Goal: Task Accomplishment & Management: Manage account settings

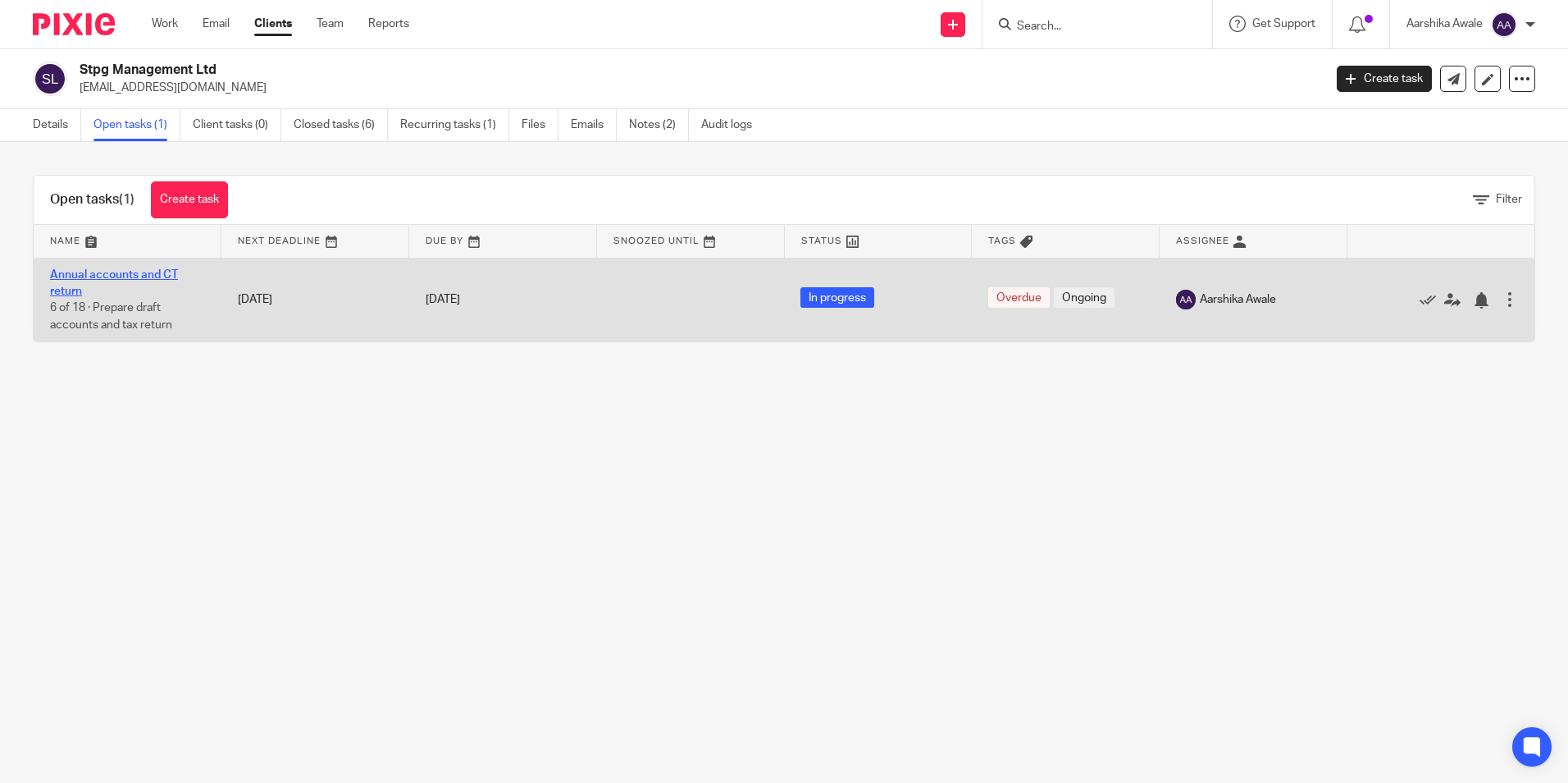
click at [124, 279] on link "Annual accounts and CT return" at bounding box center [114, 283] width 128 height 28
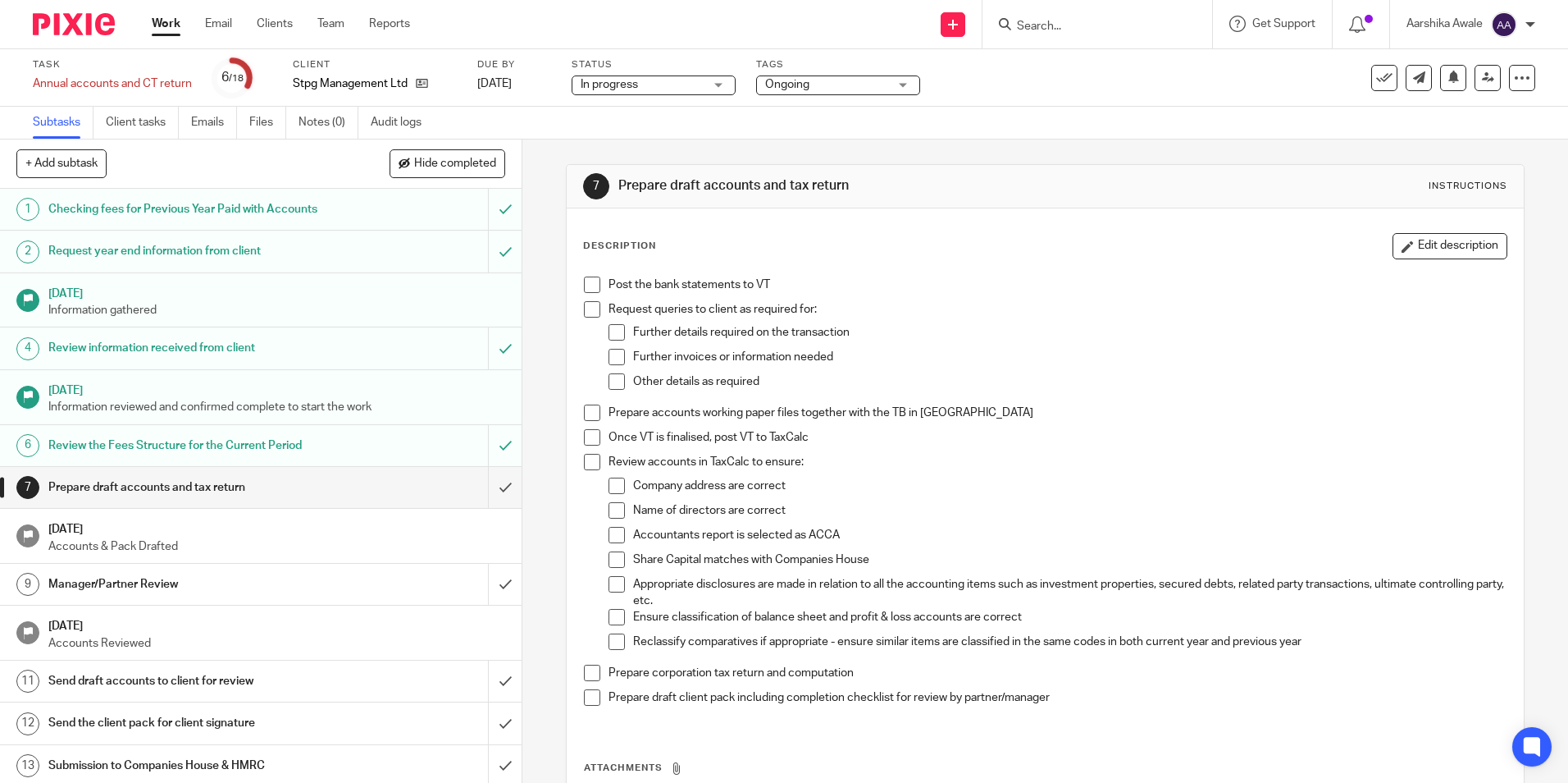
scroll to position [227, 0]
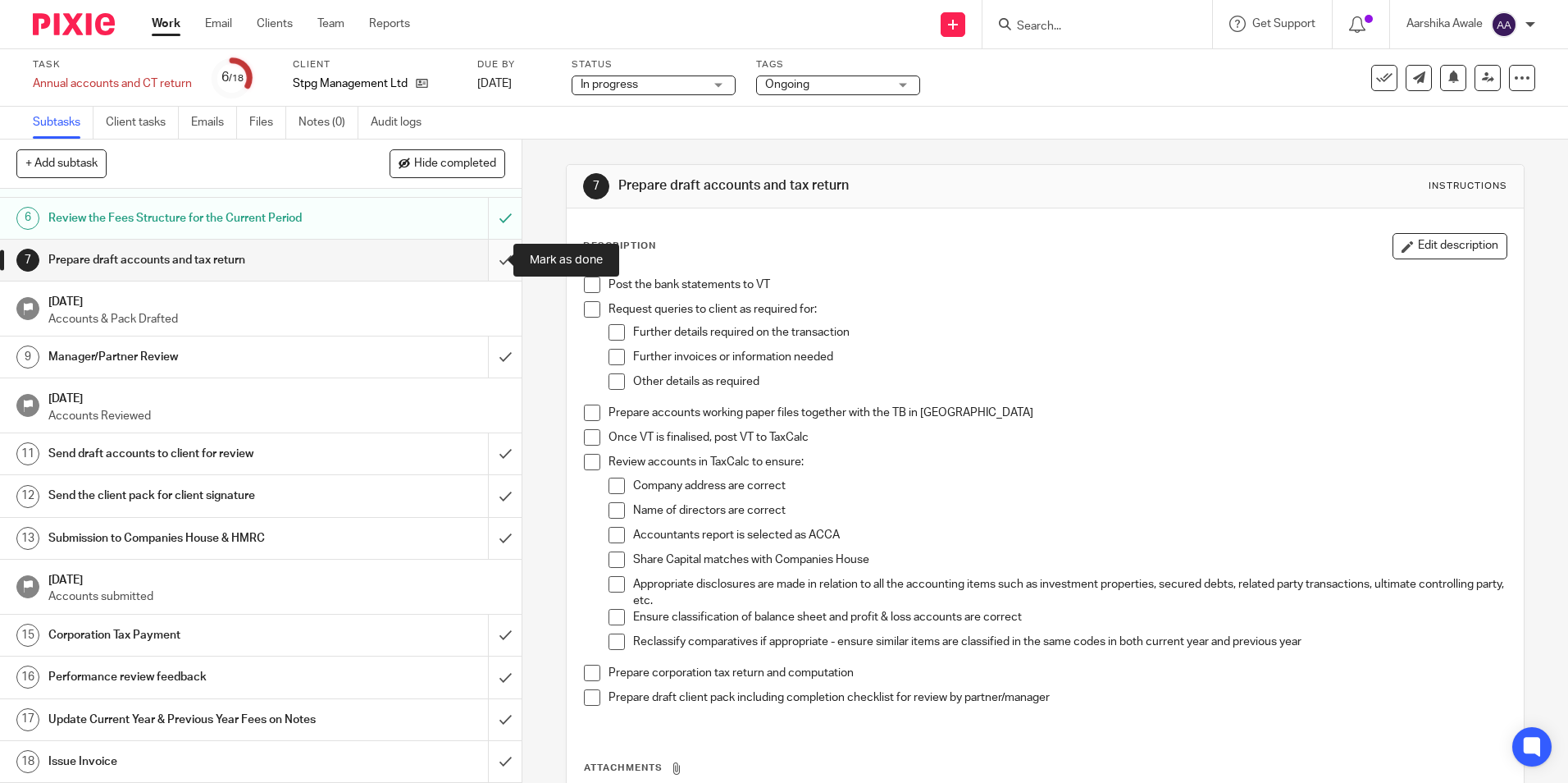
click at [475, 268] on input "submit" at bounding box center [260, 260] width 522 height 41
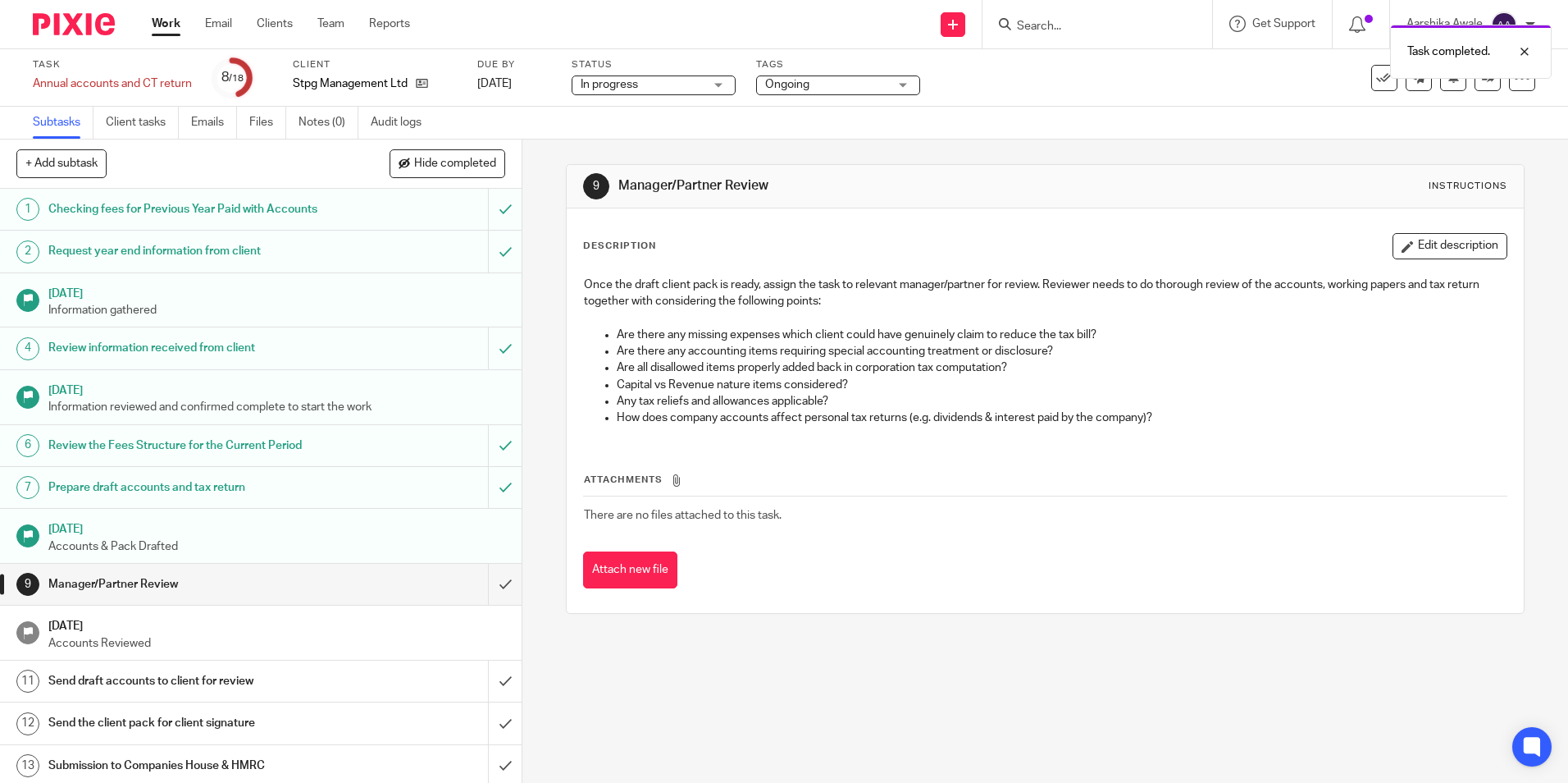
click at [814, 96] on div "Task Annual accounts and CT return Save Annual accounts and CT return 8 /18 Cli…" at bounding box center [784, 78] width 1568 height 57
click at [818, 92] on span "Ongoing" at bounding box center [826, 84] width 123 height 17
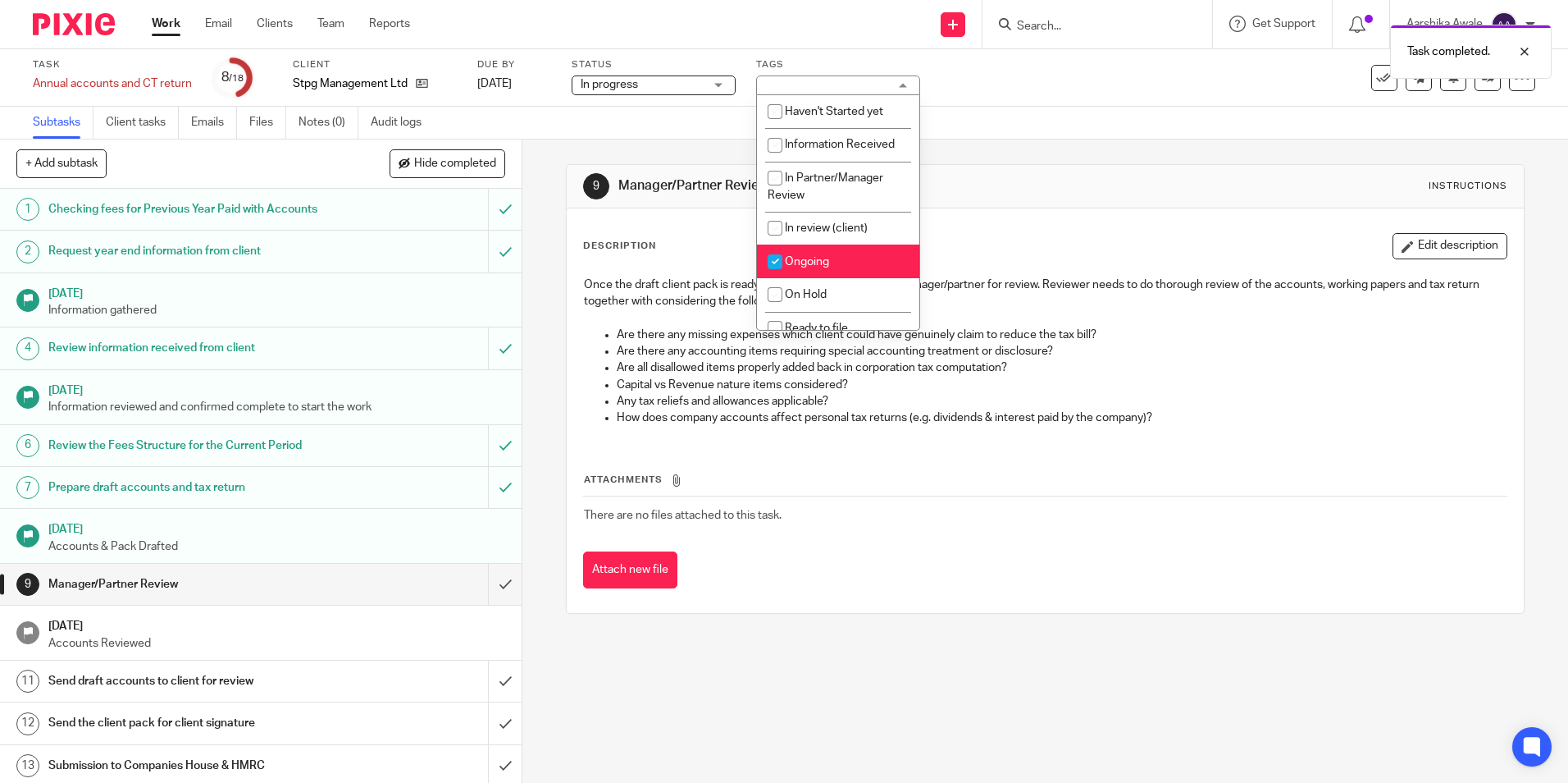
click at [802, 256] on span "Ongoing" at bounding box center [807, 262] width 44 height 12
checkbox input "false"
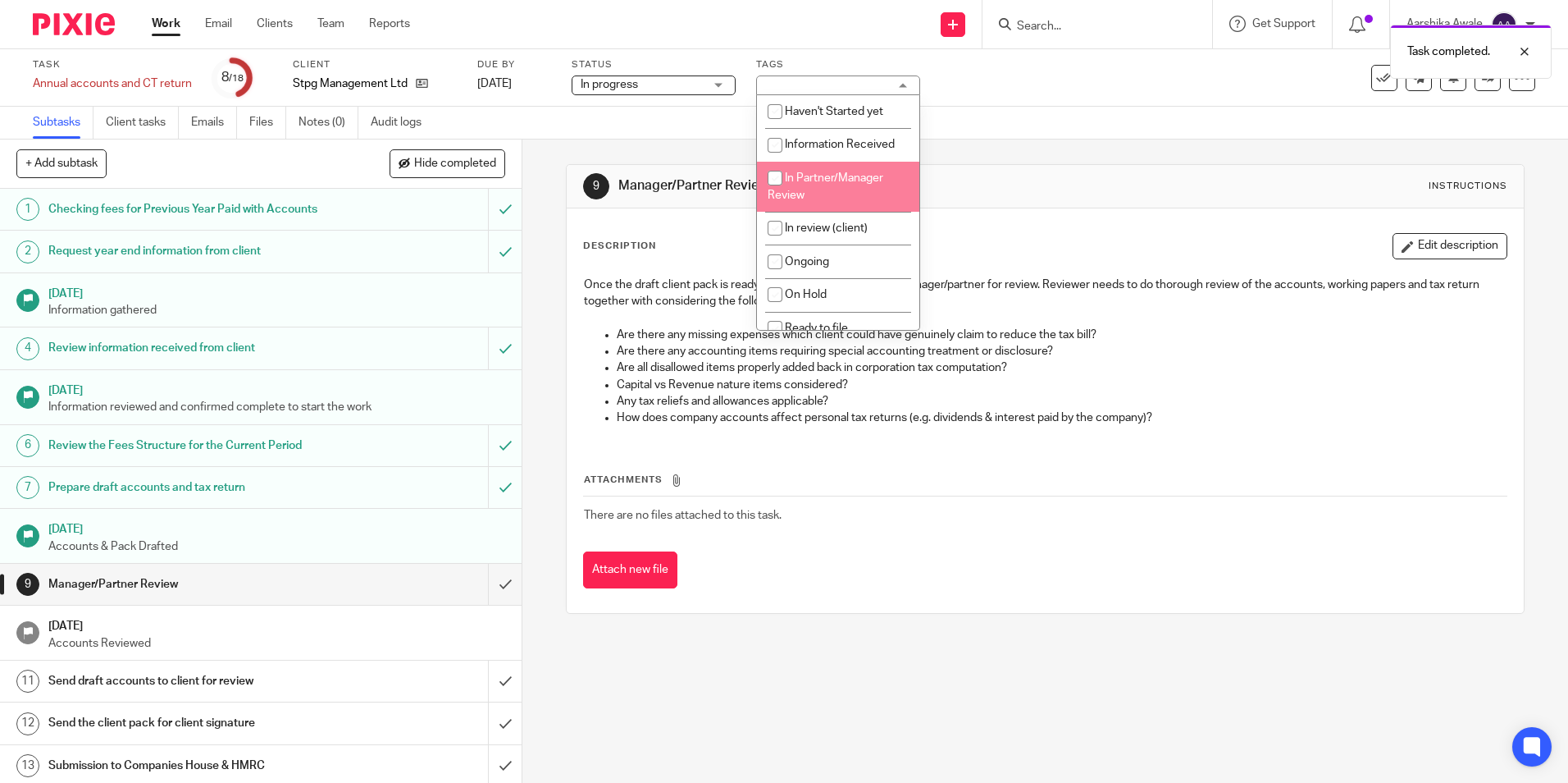
click at [856, 180] on span "In Partner/Manager Review" at bounding box center [825, 186] width 115 height 29
checkbox input "true"
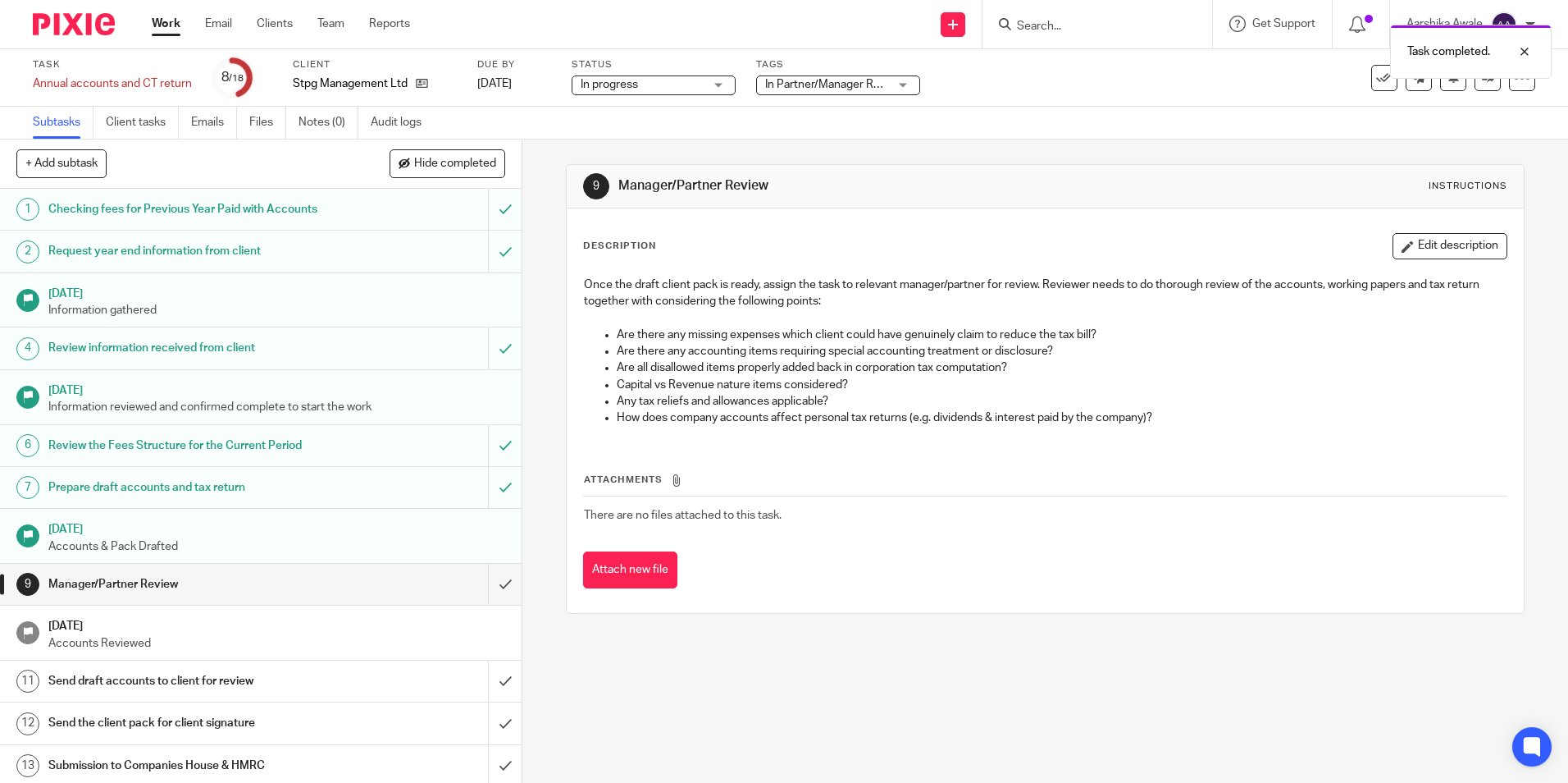
click at [1222, 104] on div "Task Annual accounts and CT return Save Annual accounts and CT return 8 /18 Cli…" at bounding box center [784, 78] width 1568 height 57
click at [1475, 86] on link at bounding box center [1488, 78] width 27 height 27
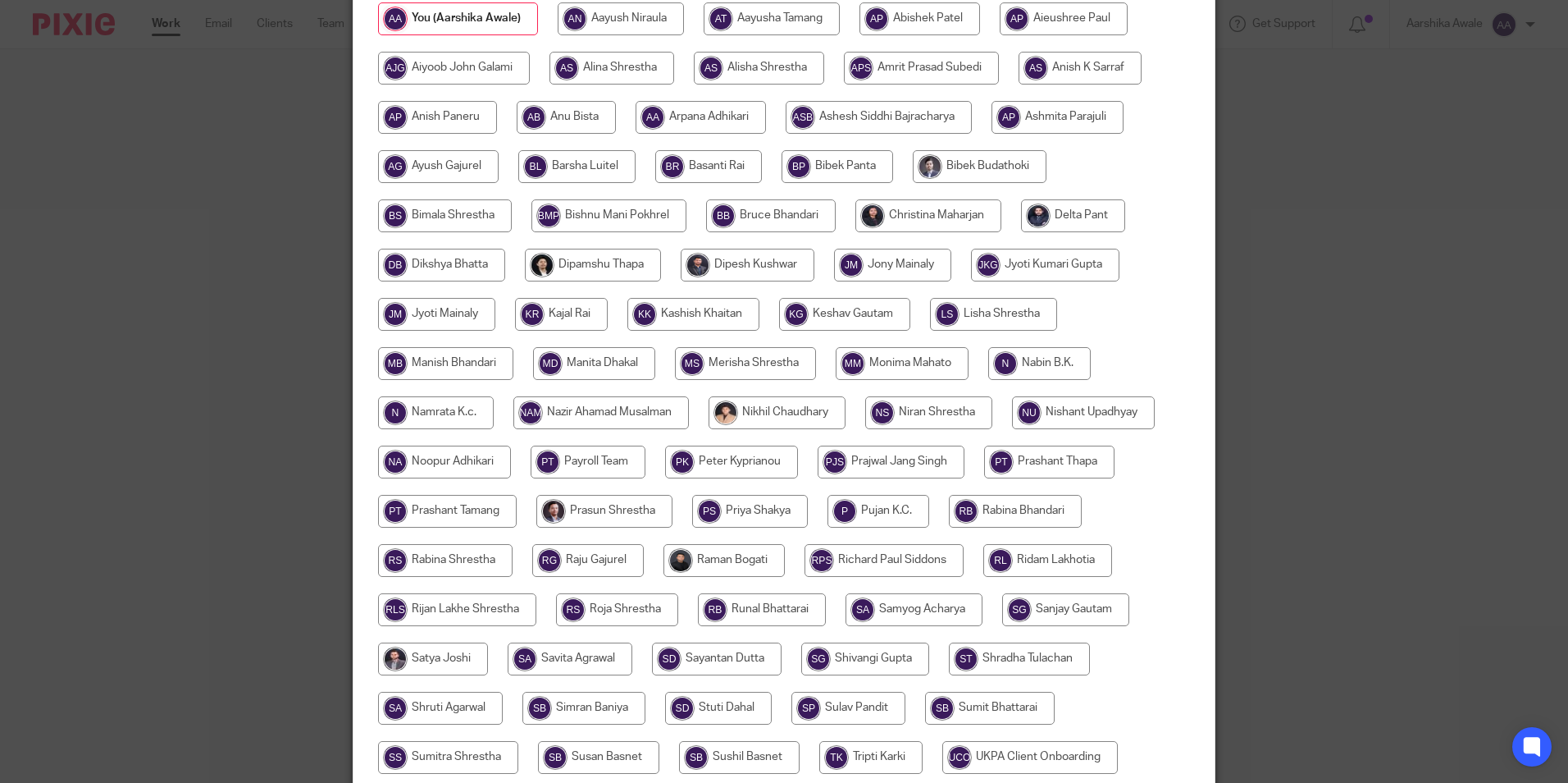
scroll to position [410, 0]
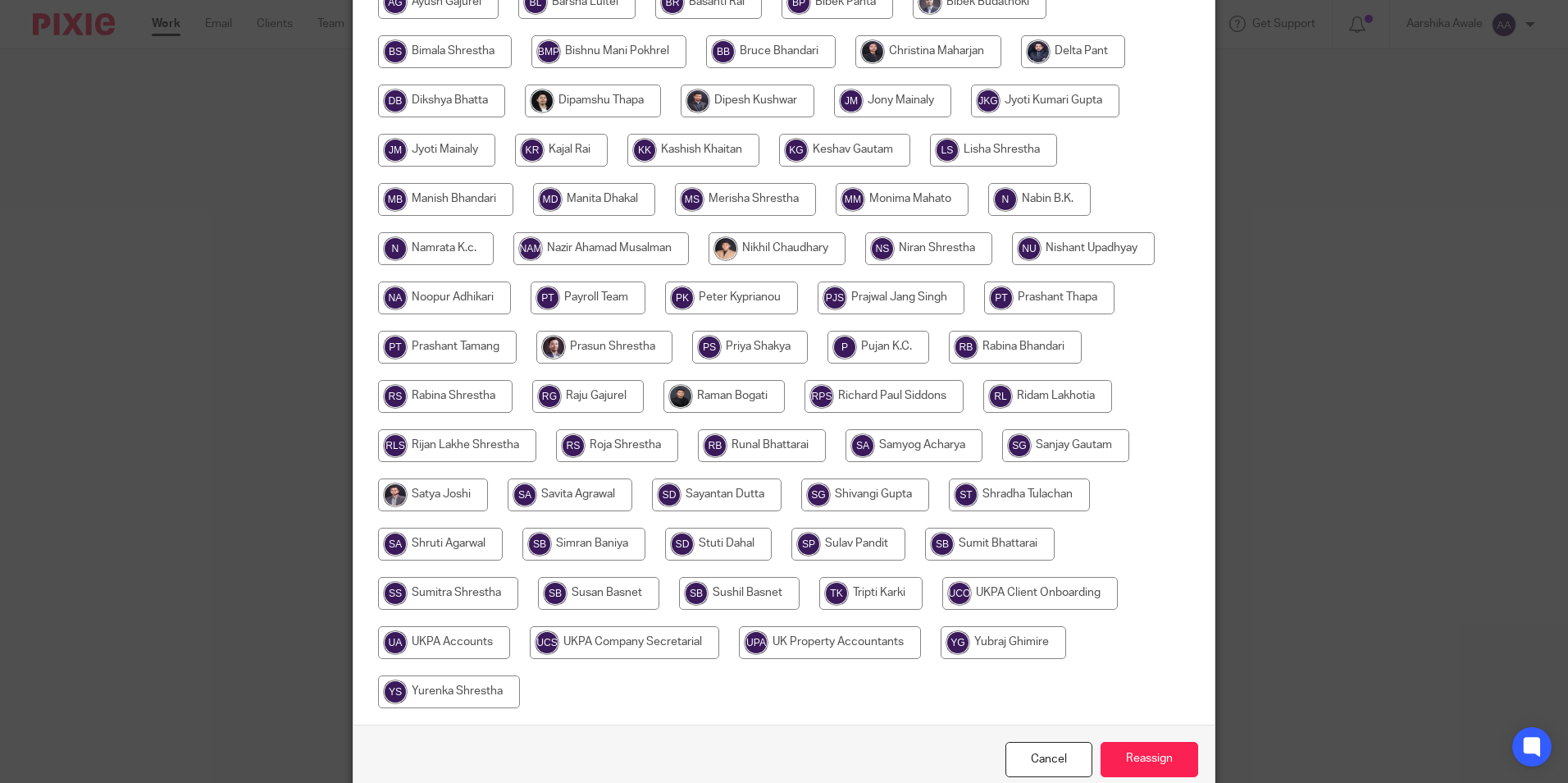
click at [725, 389] on input "radio" at bounding box center [724, 395] width 121 height 33
radio input "true"
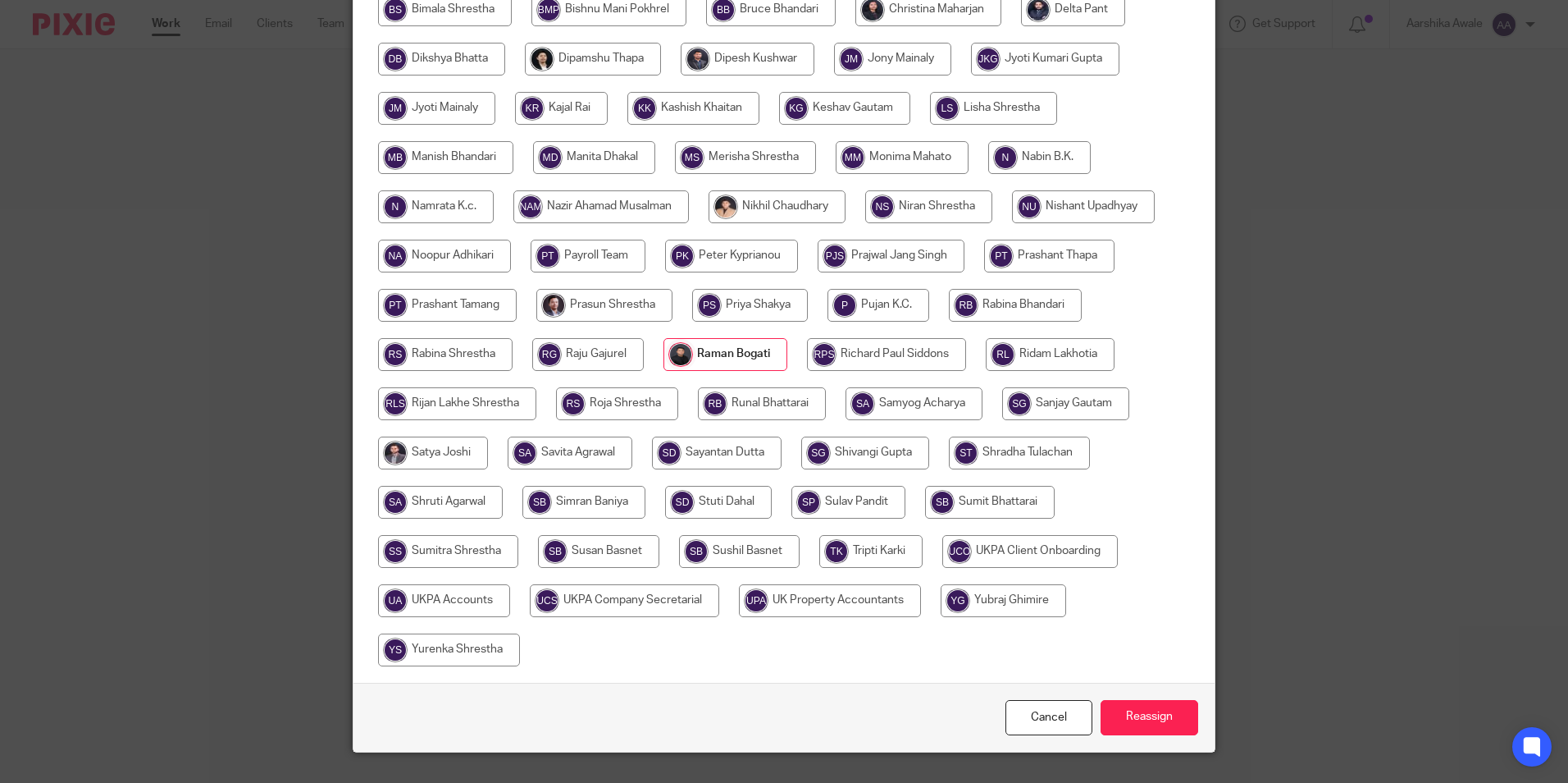
scroll to position [487, 0]
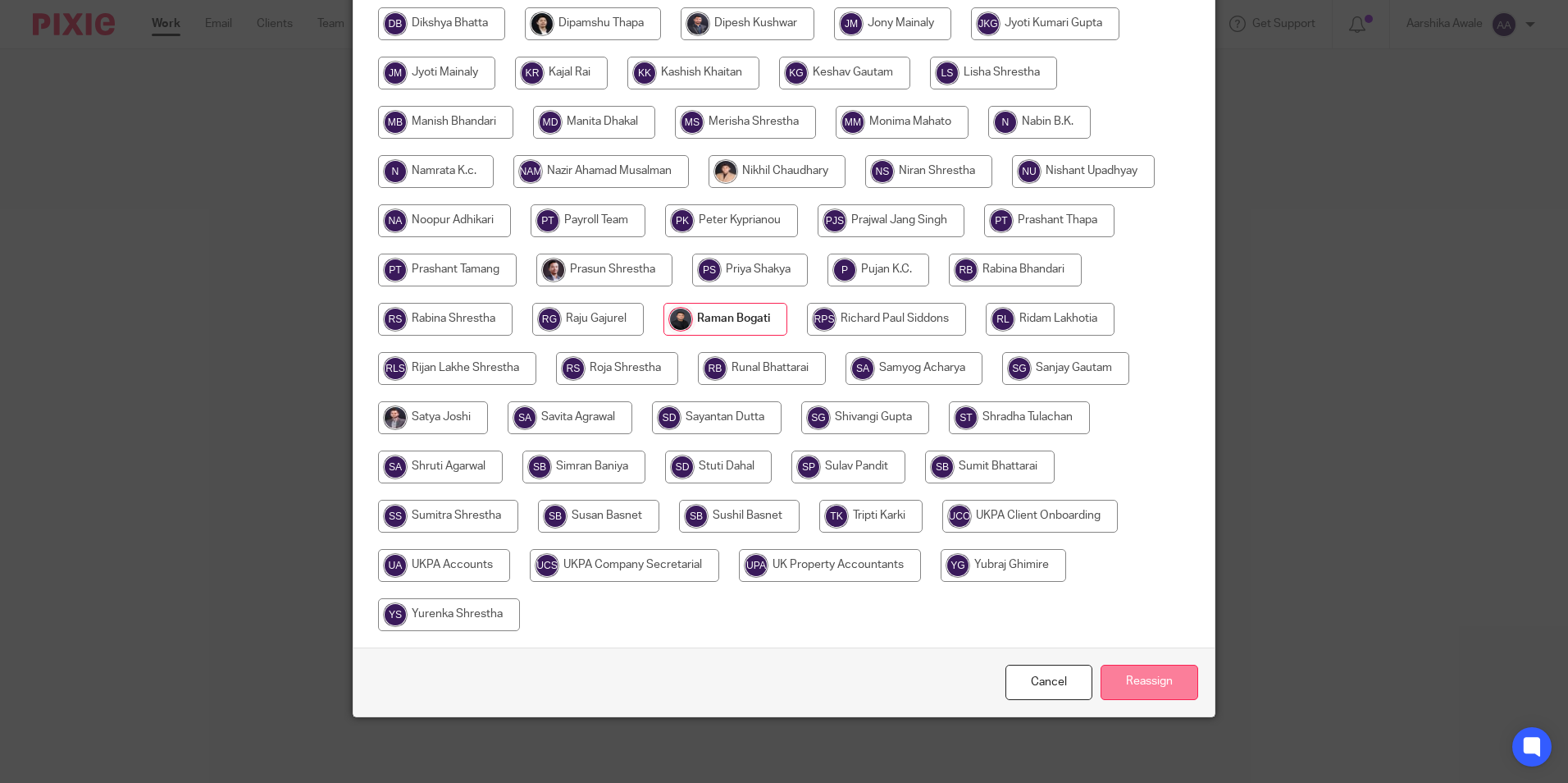
click at [1157, 671] on input "Reassign" at bounding box center [1149, 682] width 98 height 36
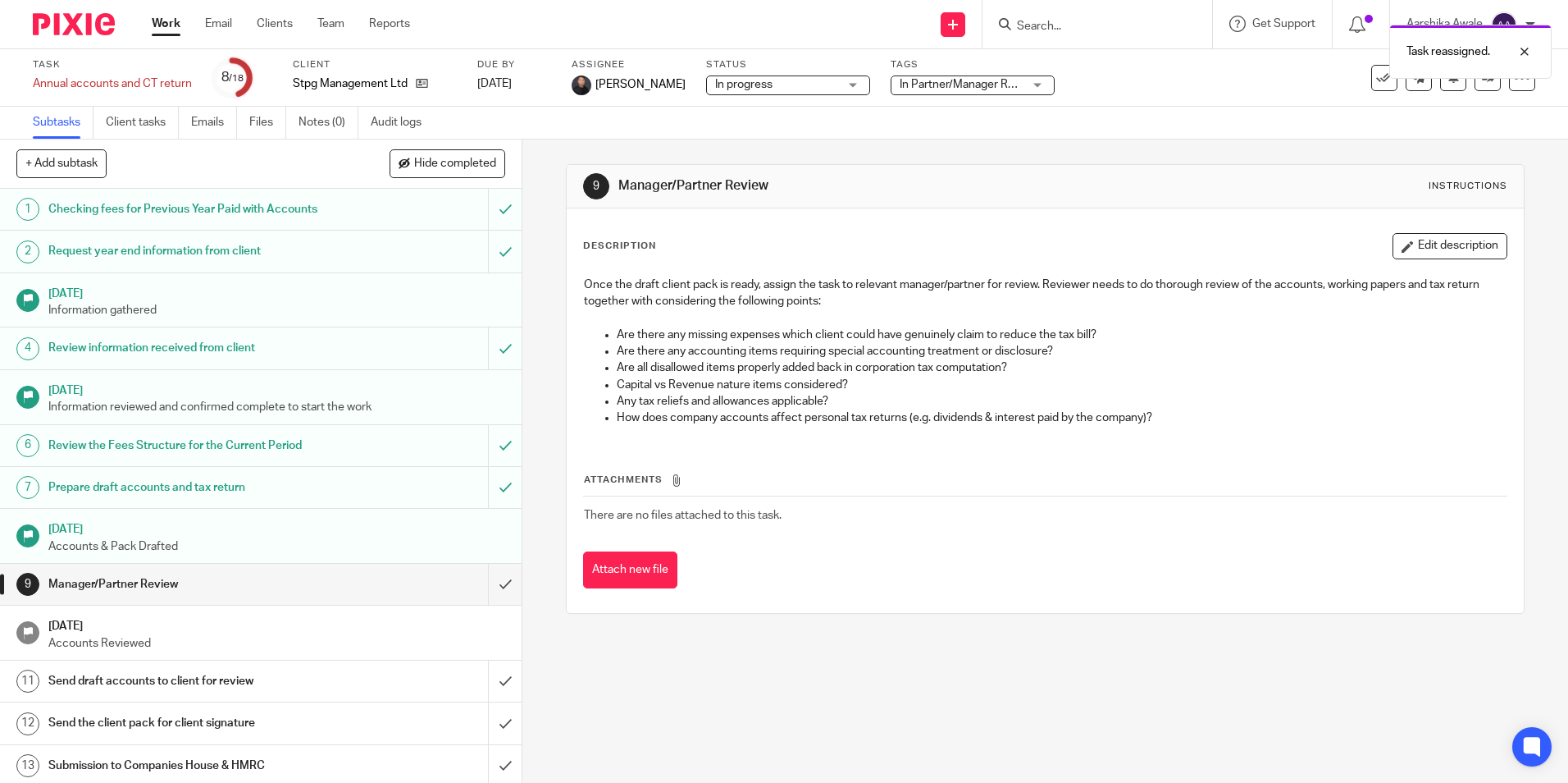
click at [80, 23] on img at bounding box center [73, 24] width 82 height 22
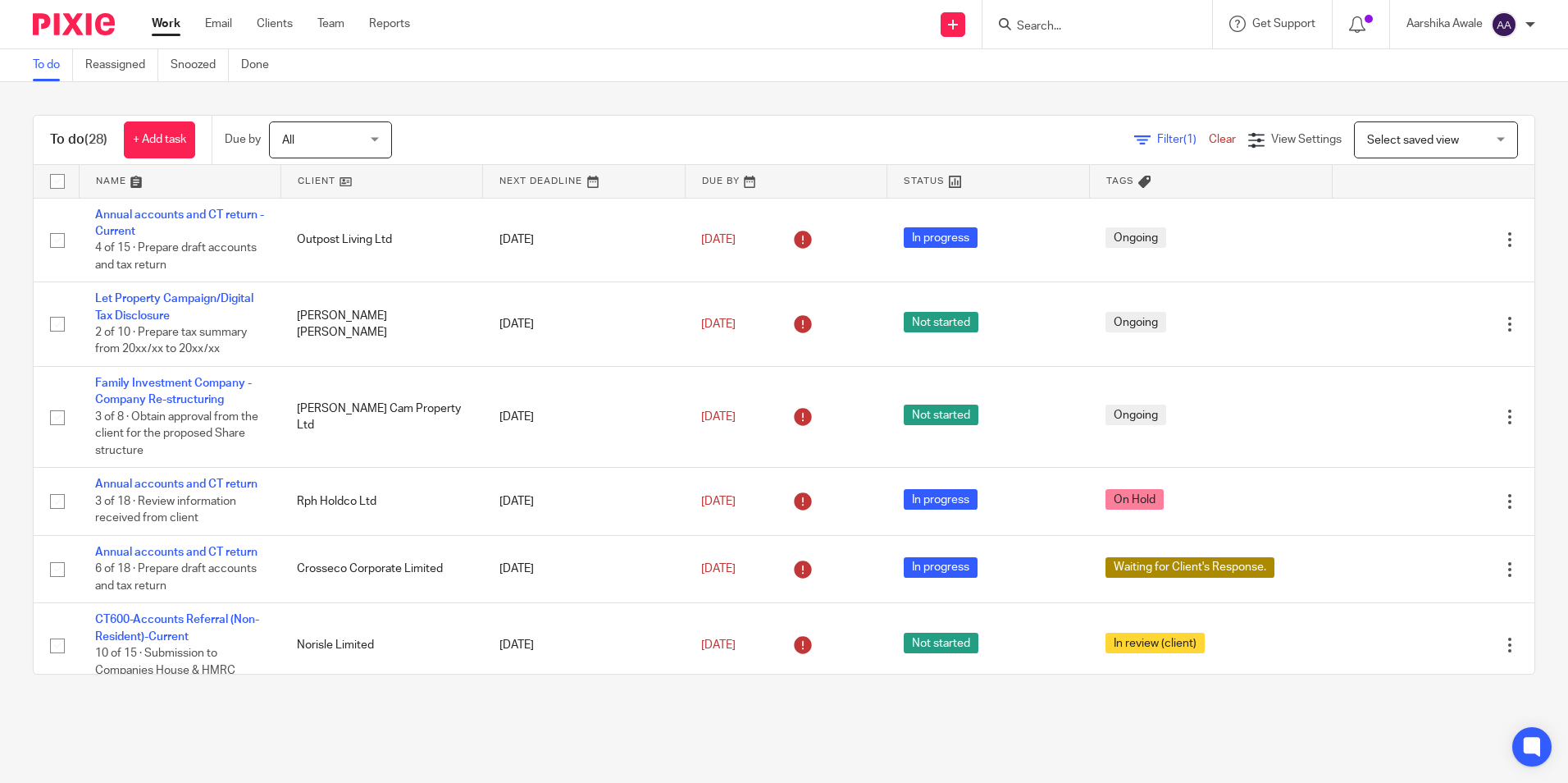
click at [1524, 369] on div "To do (28) + Add task Due by All All Today Tomorrow This week Next week This mo…" at bounding box center [784, 394] width 1568 height 625
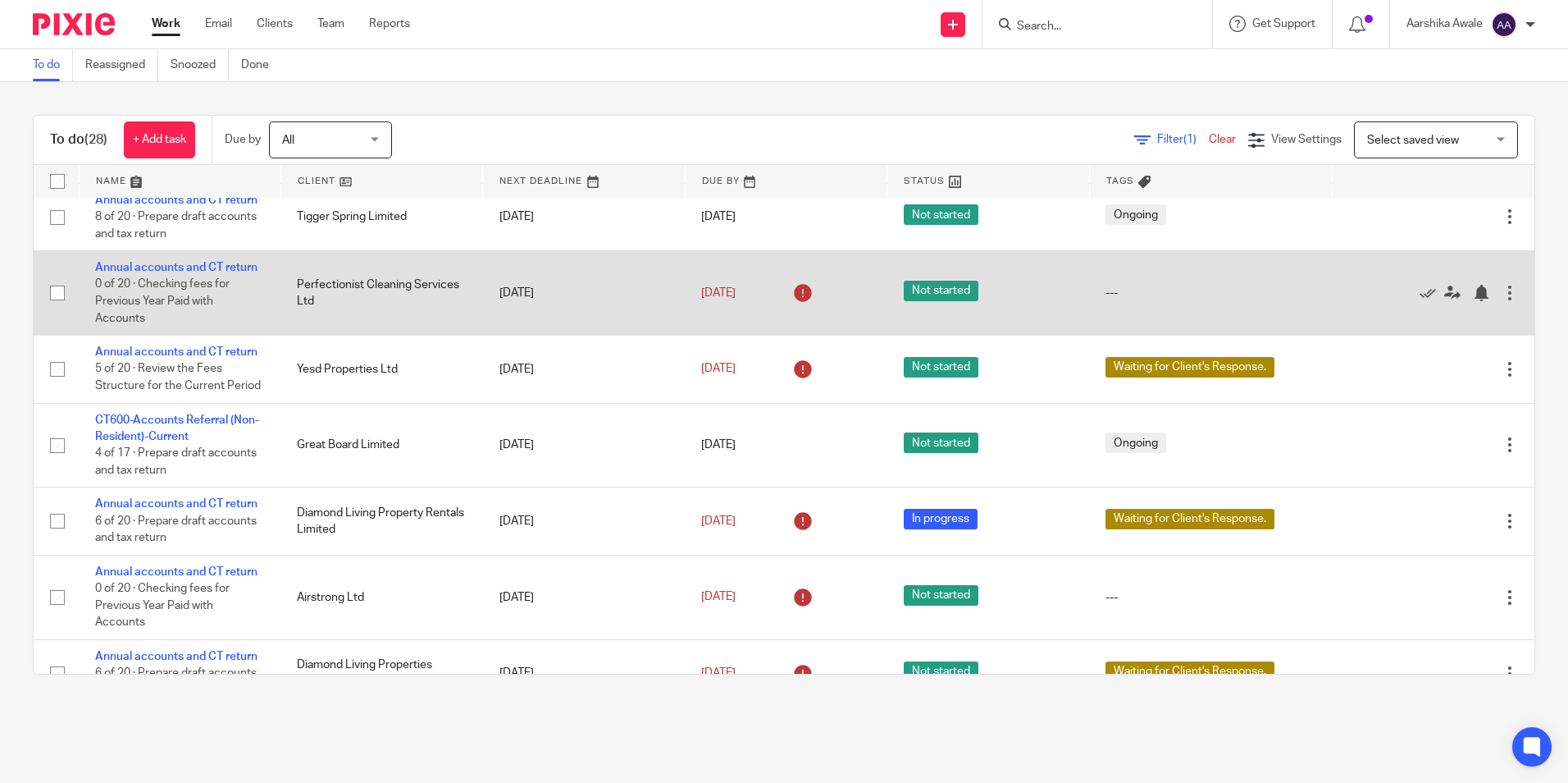
scroll to position [574, 0]
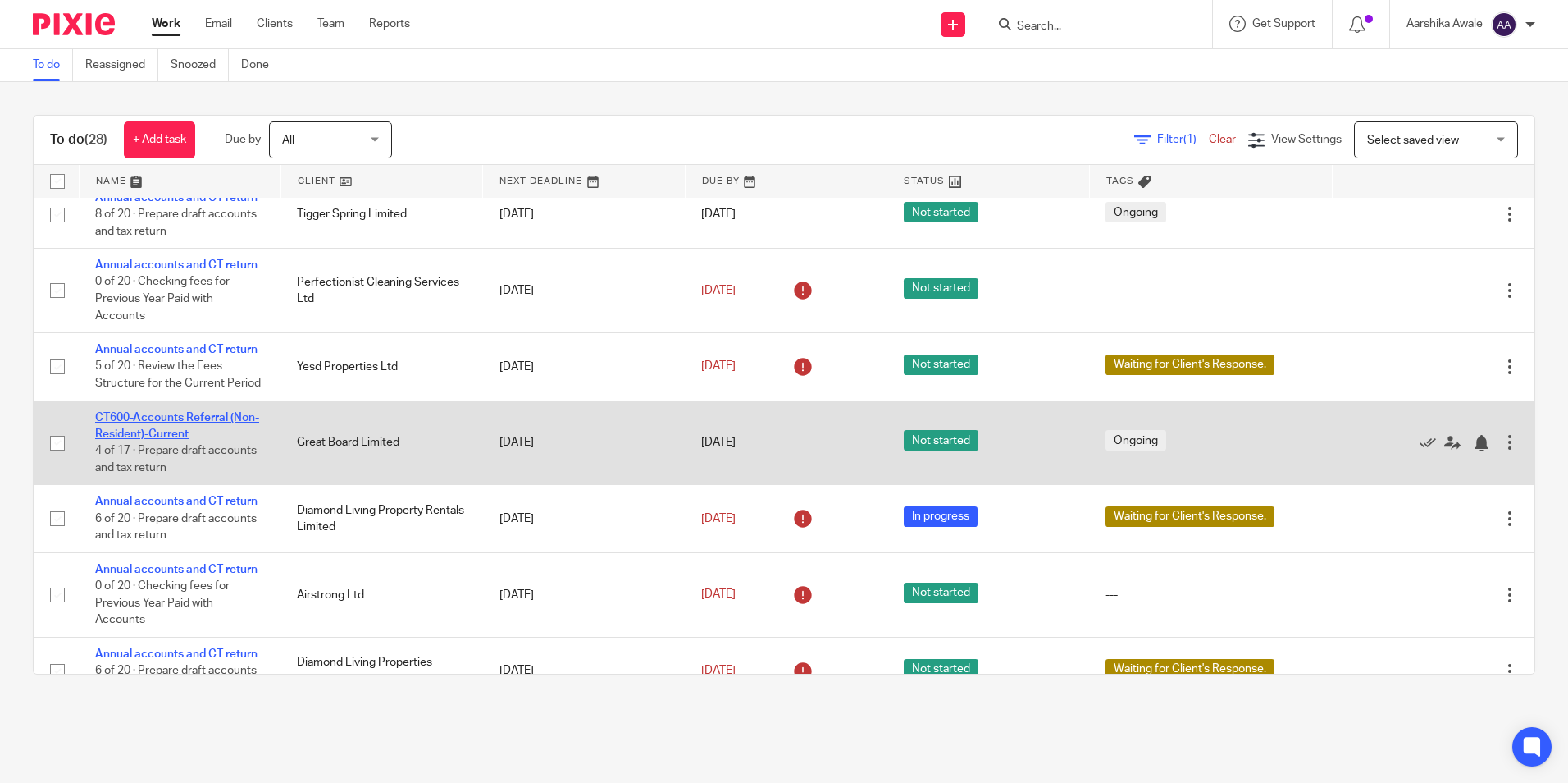
click at [186, 429] on link "CT600-Accounts Referral (Non-Resident)-Current" at bounding box center [177, 426] width 164 height 28
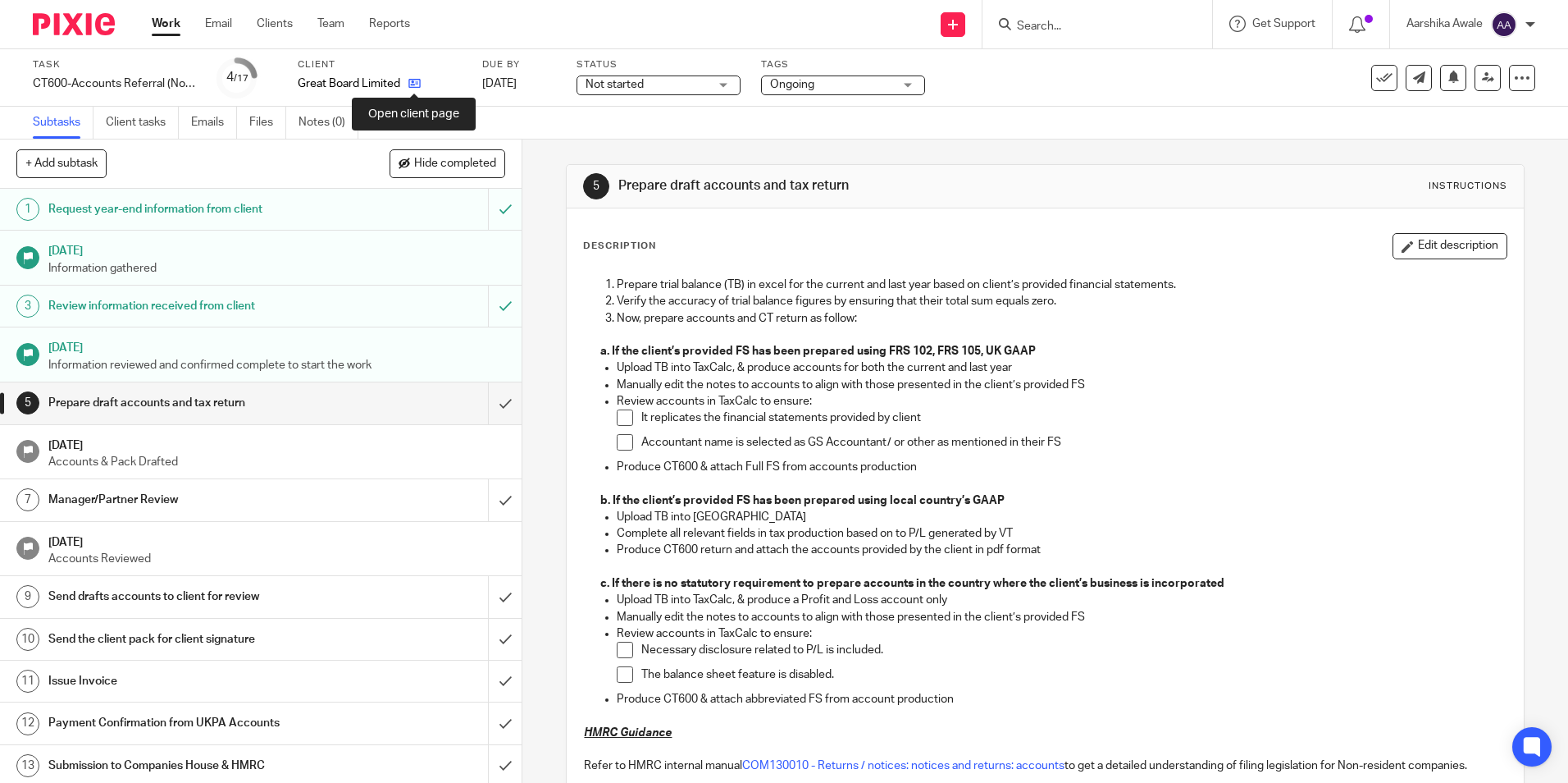
click at [421, 89] on icon at bounding box center [414, 83] width 12 height 12
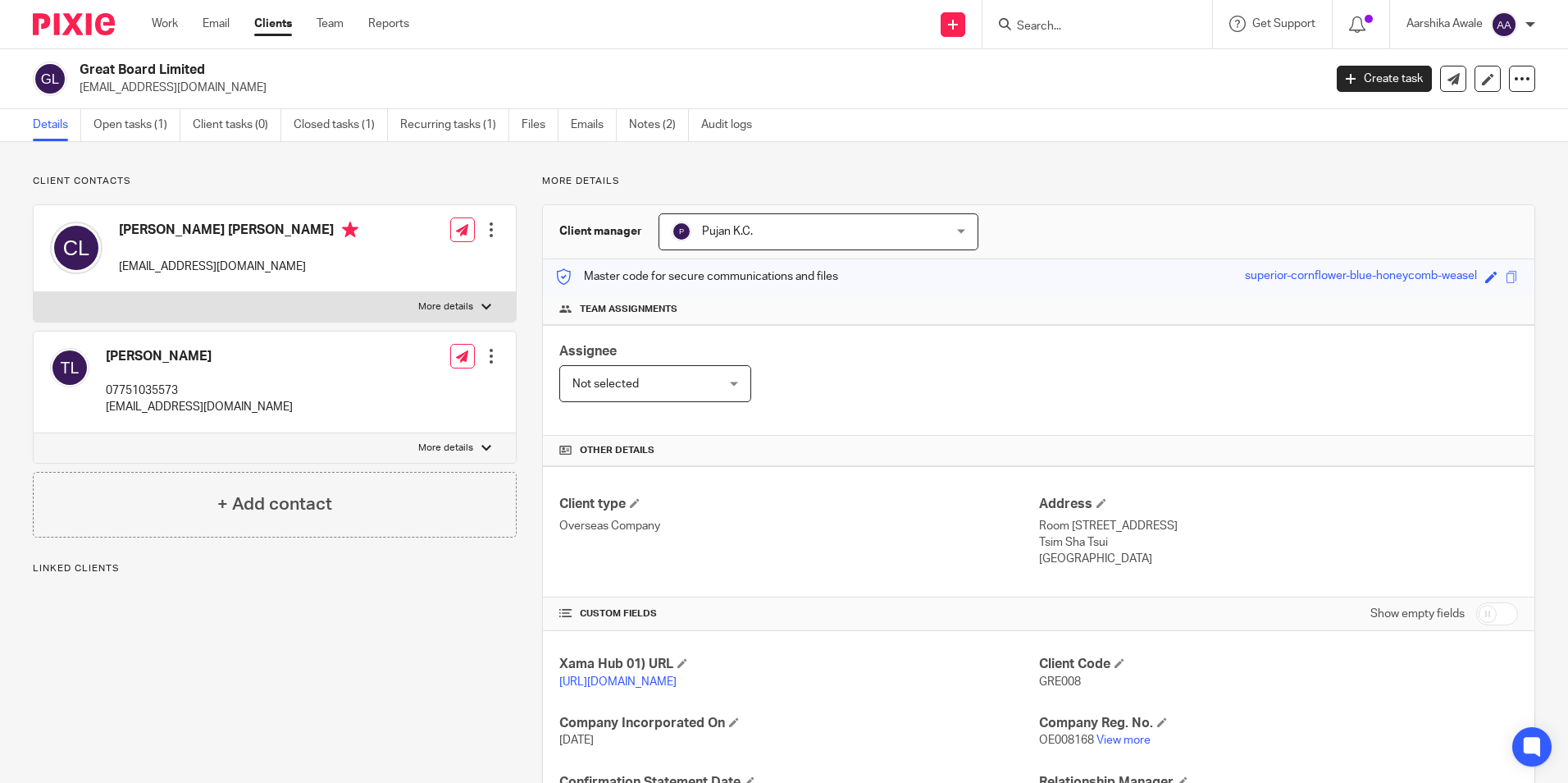
click at [885, 387] on div "Assignee Not selected Not selected Not selected [PERSON_NAME] [PERSON_NAME] [PE…" at bounding box center [1039, 380] width 992 height 110
click at [64, 13] on img at bounding box center [73, 24] width 82 height 22
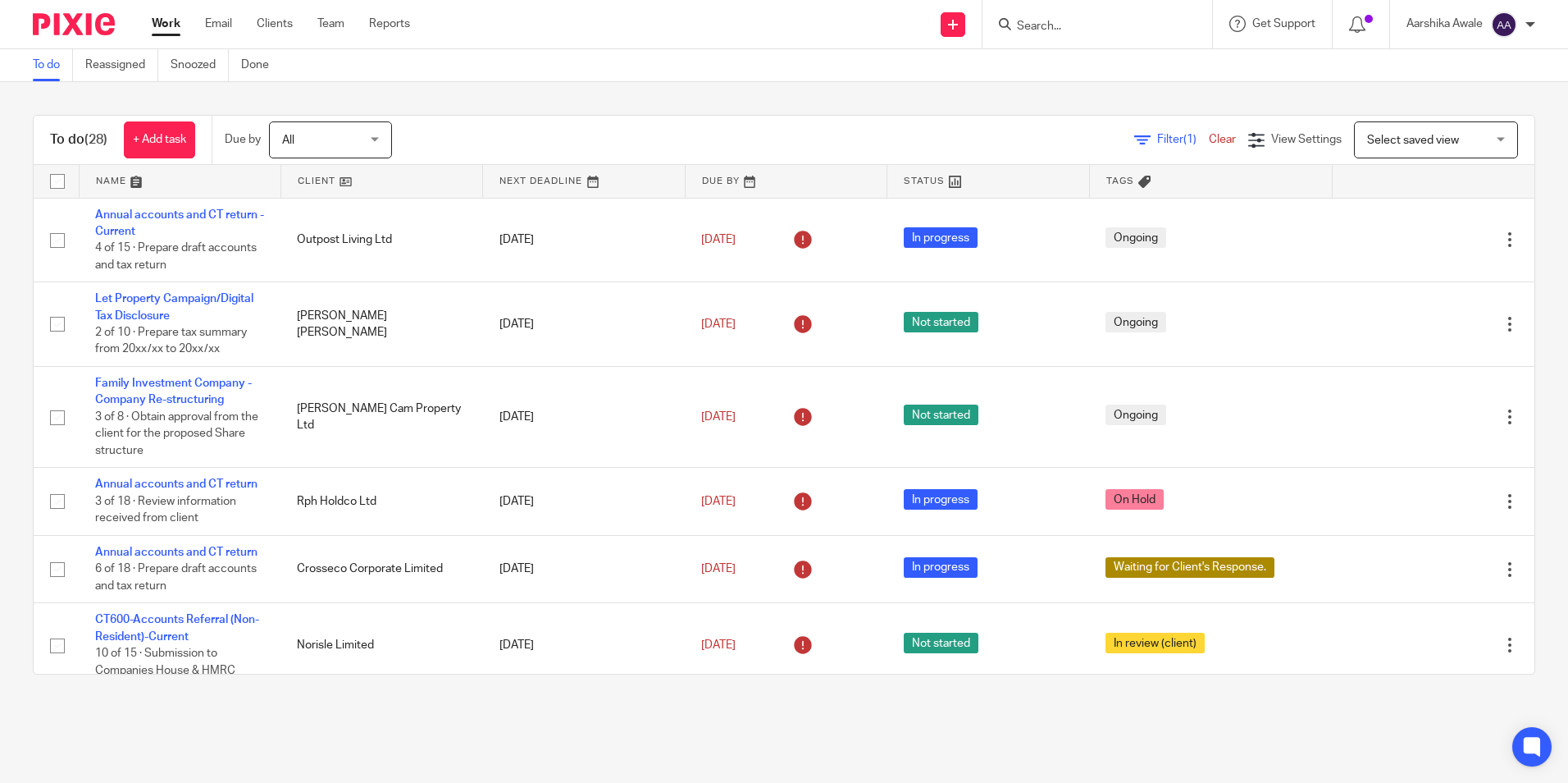
scroll to position [247, 0]
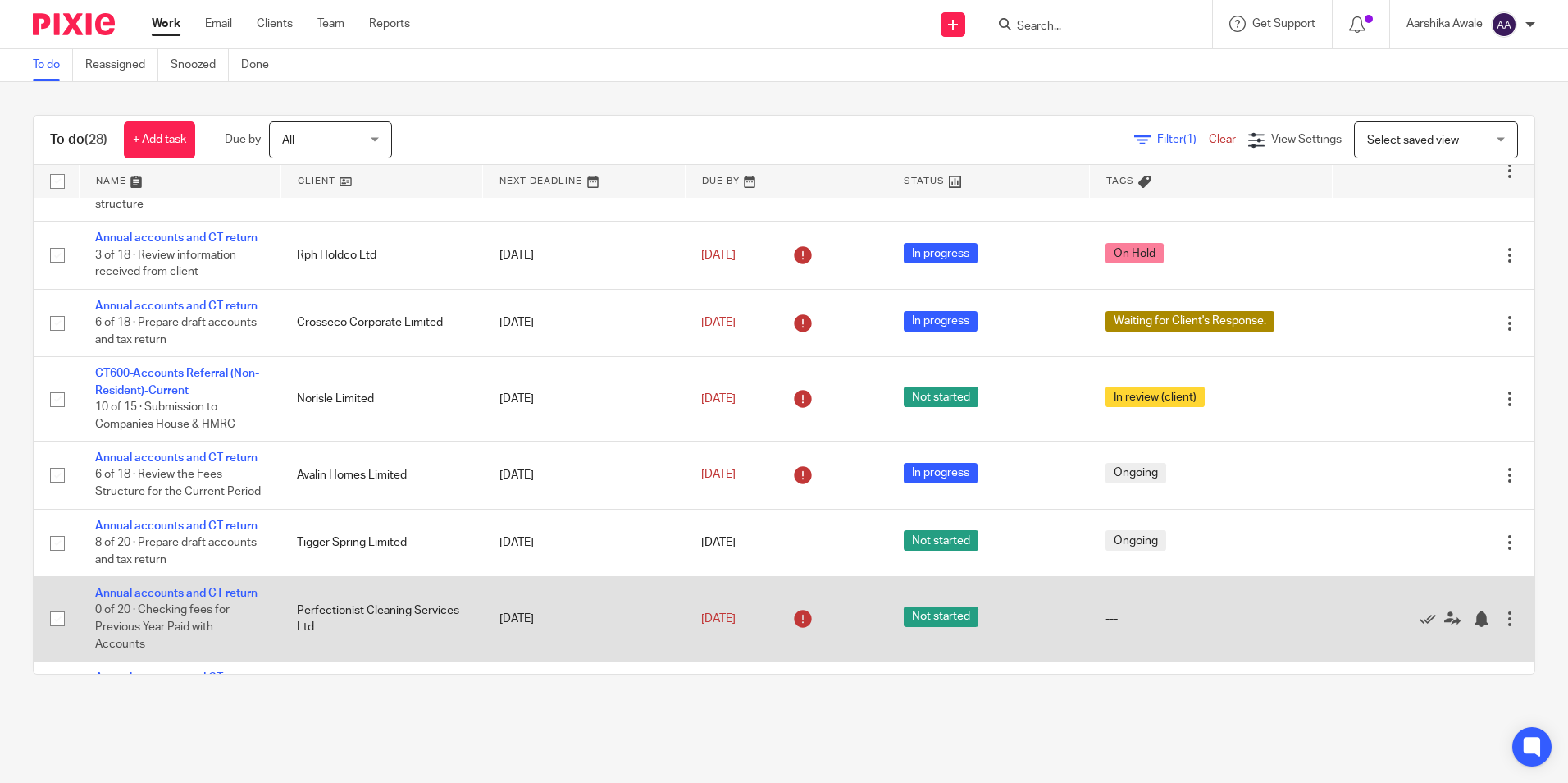
click at [176, 607] on span "0 of 20 · Checking fees for Previous Year Paid with Accounts" at bounding box center [162, 627] width 134 height 45
click at [187, 592] on link "Annual accounts and CT return" at bounding box center [176, 594] width 163 height 12
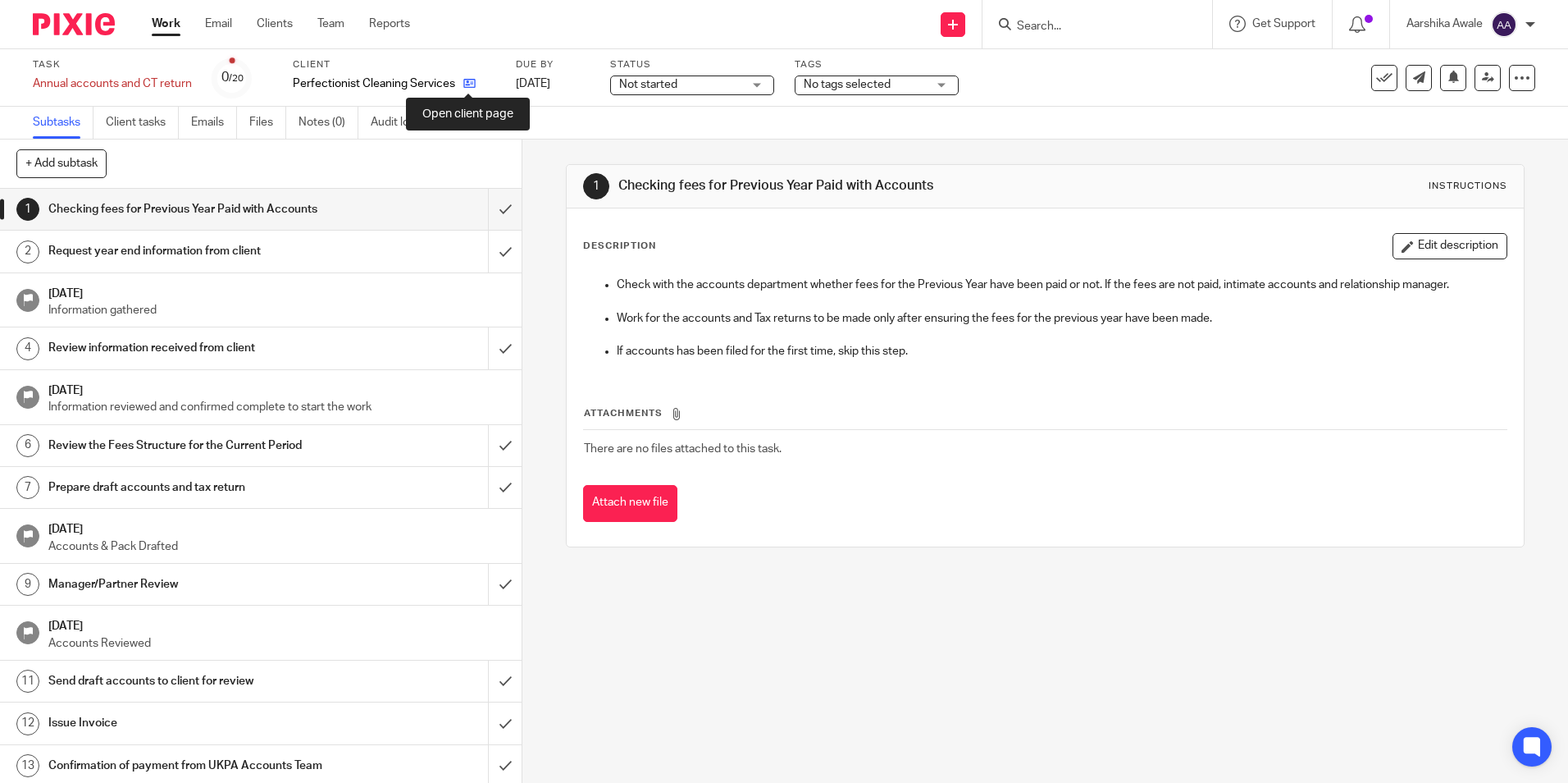
click at [471, 86] on icon at bounding box center [469, 83] width 12 height 12
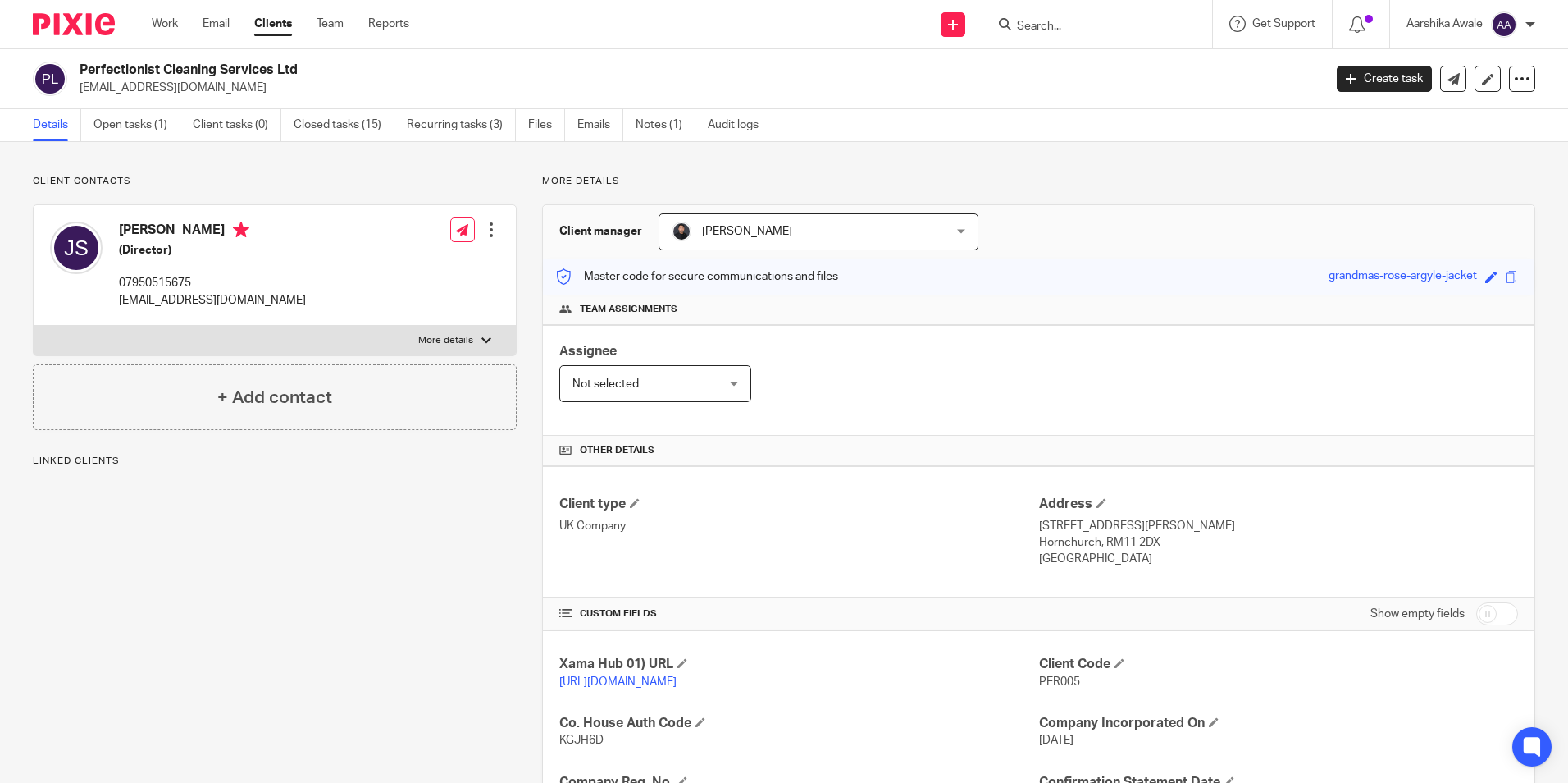
drag, startPoint x: 78, startPoint y: 63, endPoint x: 301, endPoint y: 61, distance: 223.0
click at [301, 61] on div "Perfectionist Cleaning Services Ltd [EMAIL_ADDRESS][DOMAIN_NAME] Create task Up…" at bounding box center [784, 79] width 1568 height 60
copy h2 "Perfectionist Cleaning Services Ltd"
drag, startPoint x: 164, startPoint y: 178, endPoint x: 152, endPoint y: 164, distance: 18.4
click at [164, 178] on p "Client contacts" at bounding box center [274, 180] width 484 height 13
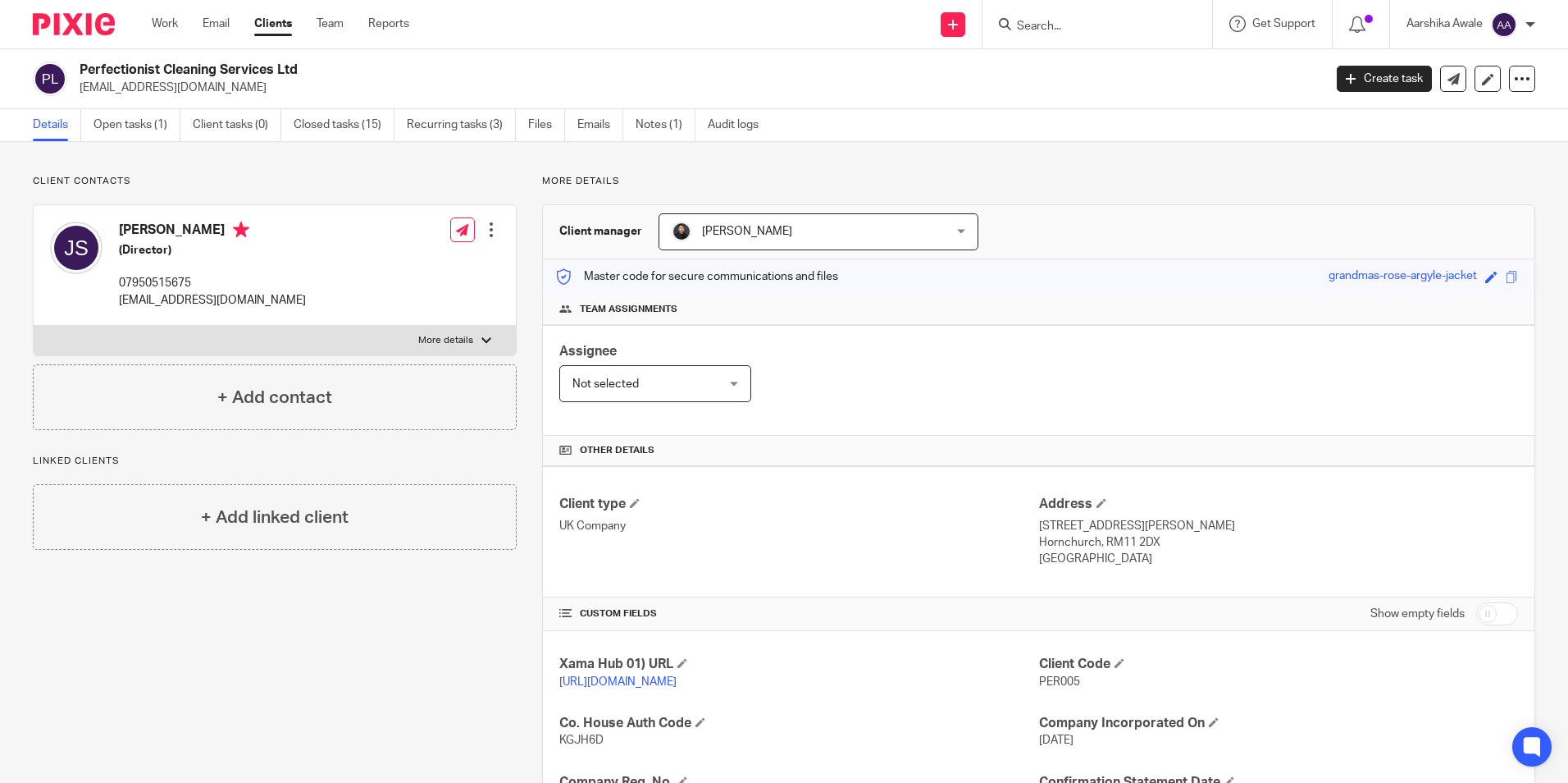
click at [84, 16] on img at bounding box center [73, 24] width 82 height 22
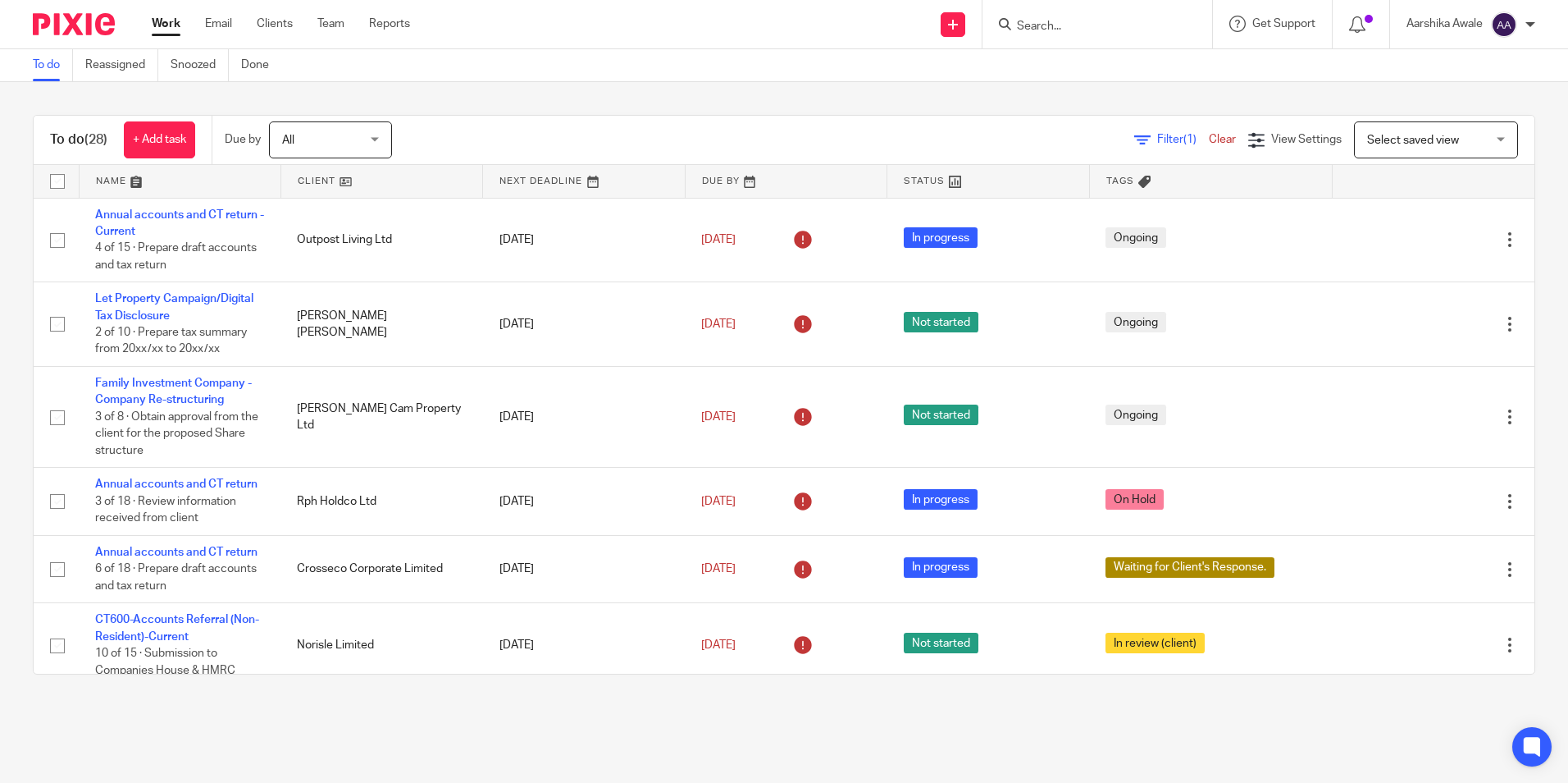
click at [1091, 36] on div at bounding box center [1097, 24] width 230 height 48
click at [1096, 20] on input "Search" at bounding box center [1090, 27] width 148 height 15
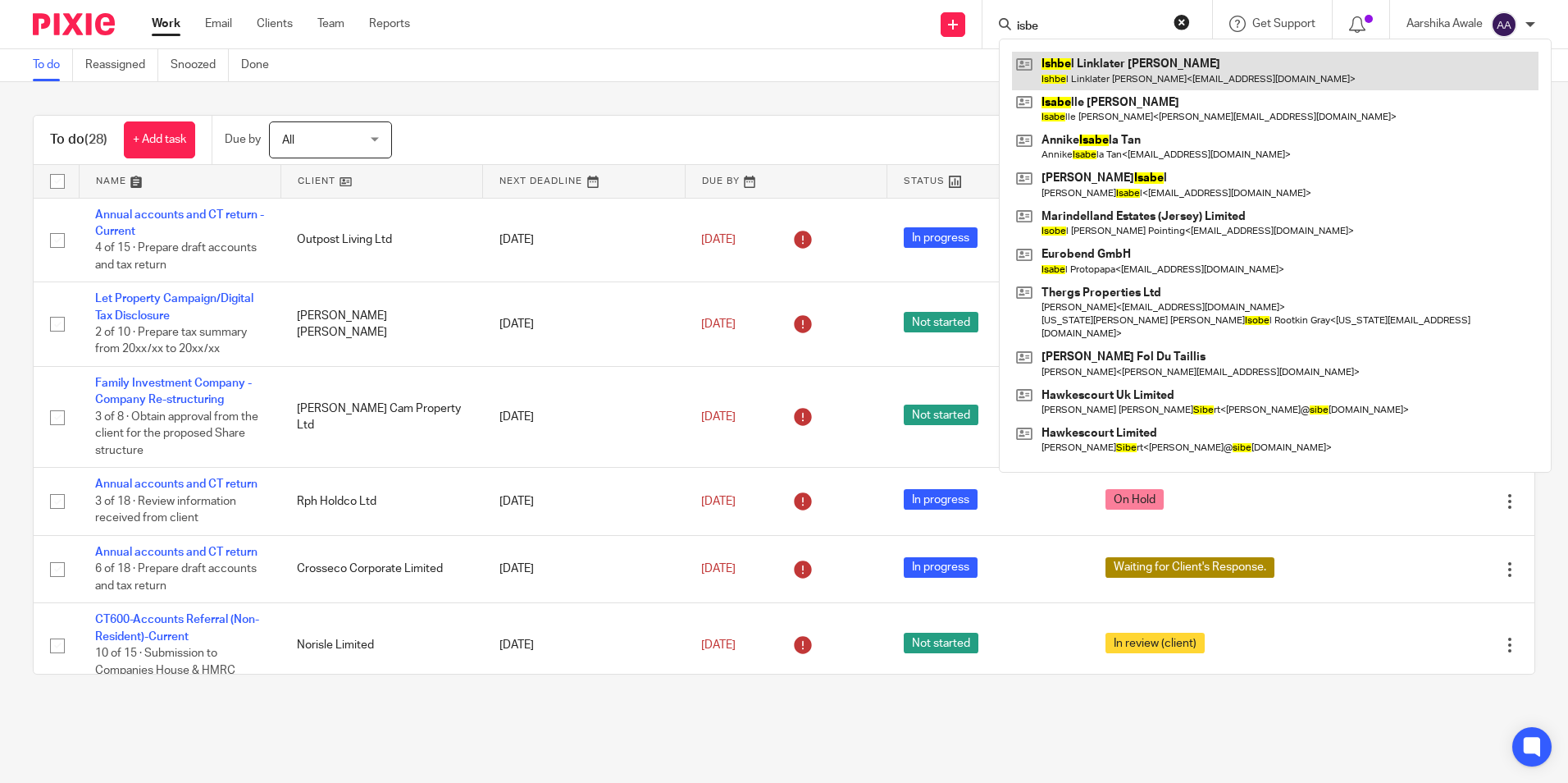
type input "isbe"
click at [1079, 73] on link at bounding box center [1275, 70] width 527 height 37
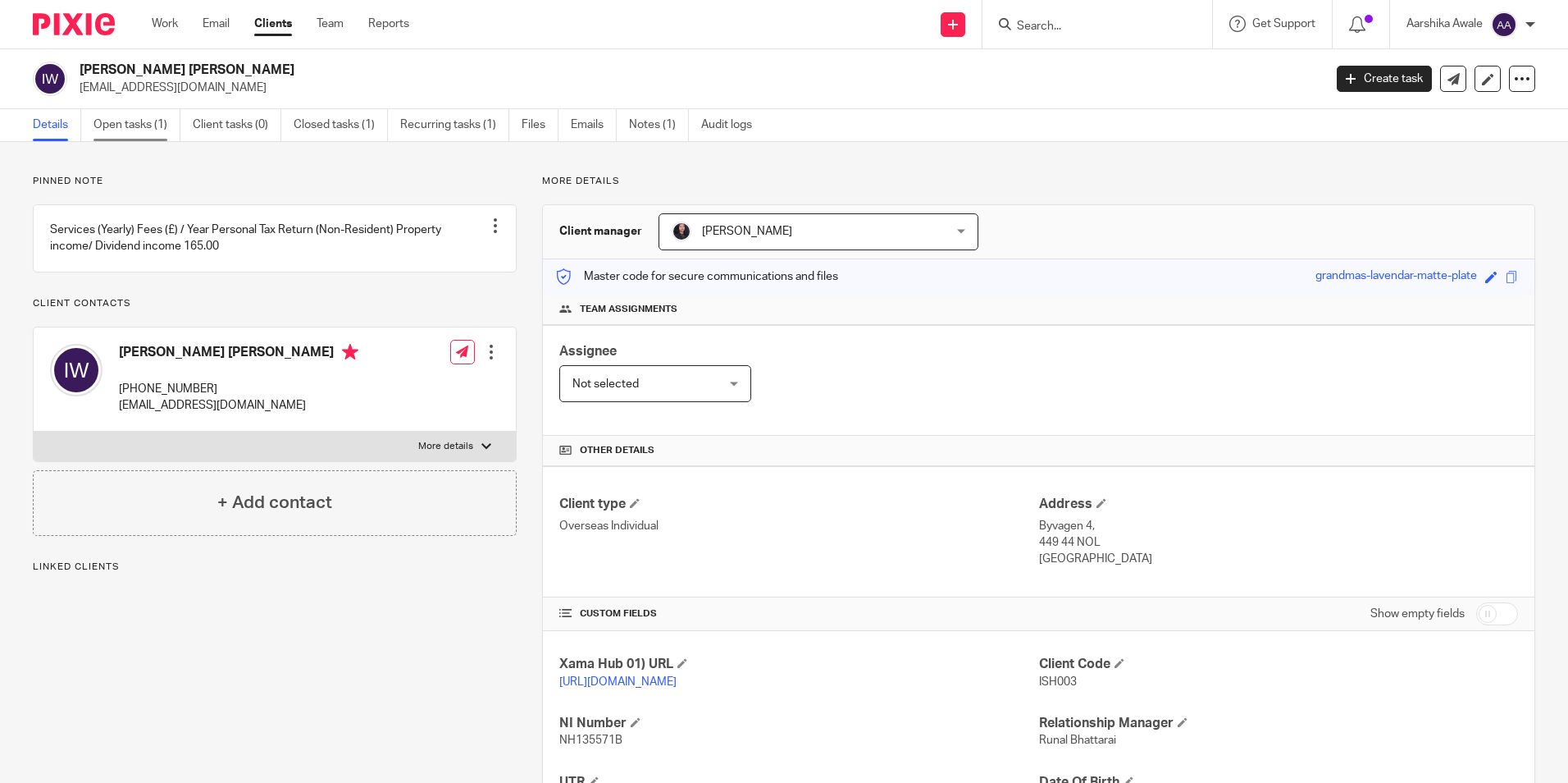
click at [137, 139] on link "Open tasks (1)" at bounding box center [137, 125] width 87 height 32
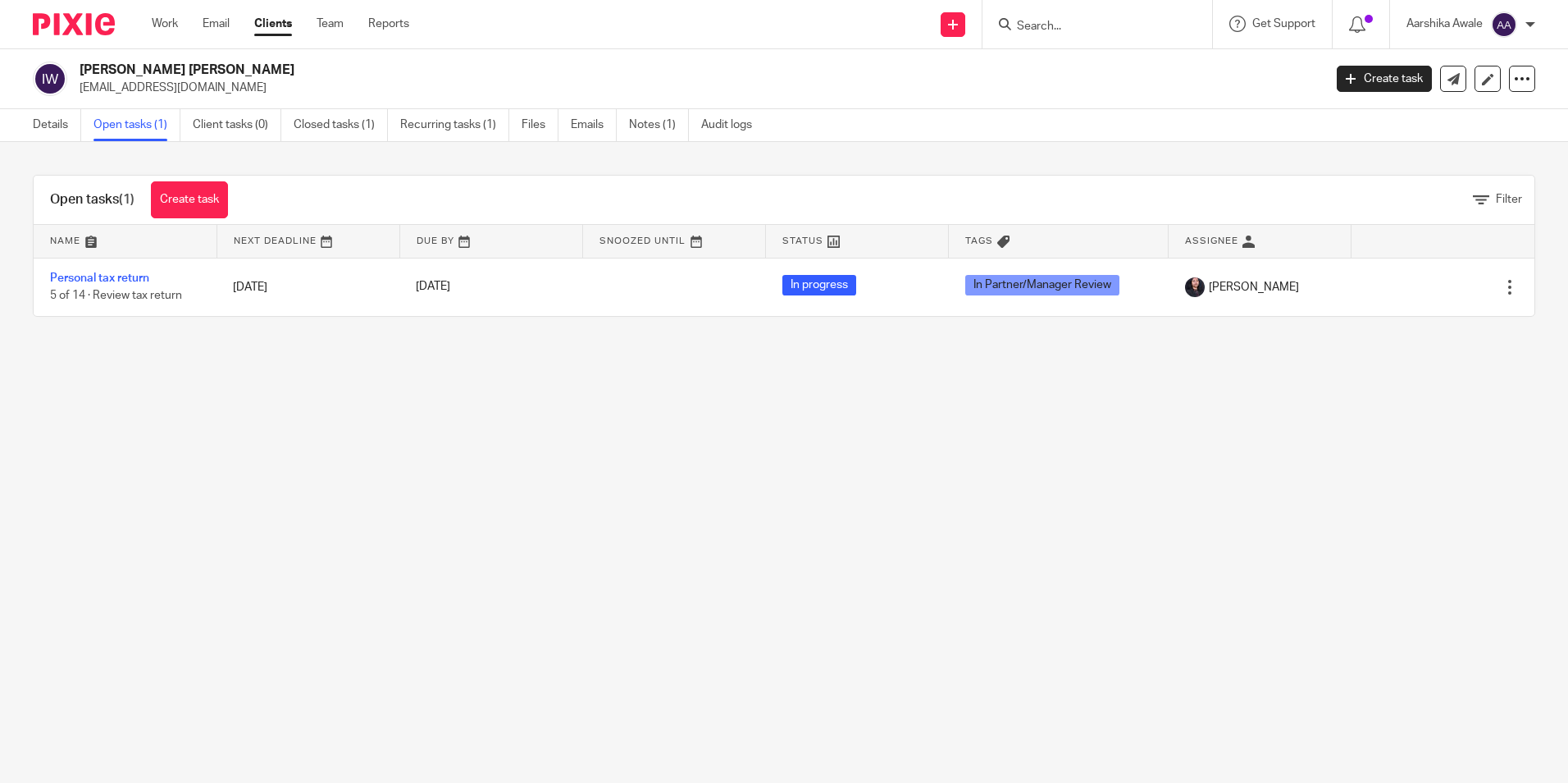
click at [137, 389] on main "[PERSON_NAME] [PERSON_NAME] [EMAIL_ADDRESS][DOMAIN_NAME] Create task Update fro…" at bounding box center [784, 392] width 1568 height 783
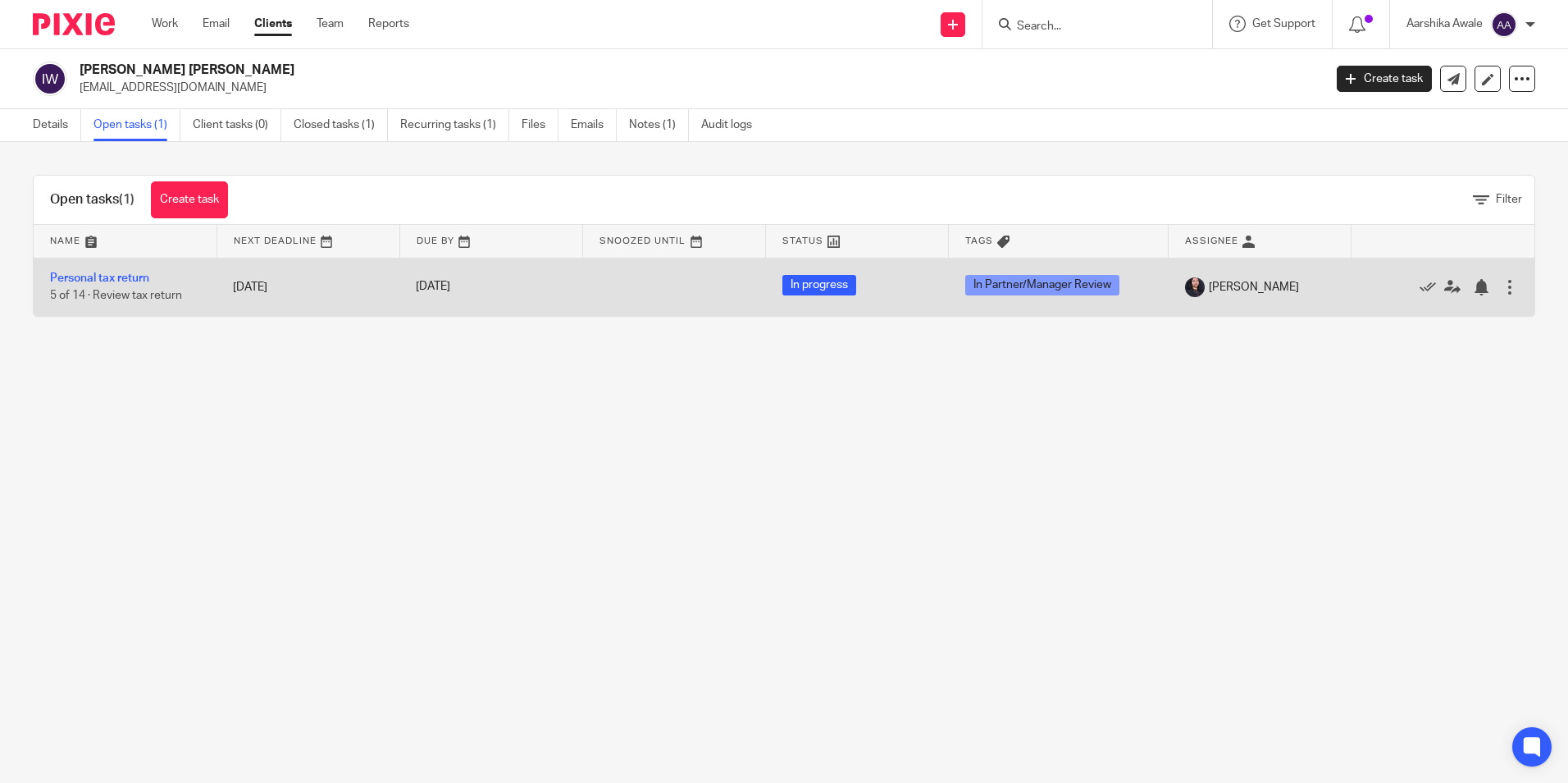
click at [1247, 285] on span "[PERSON_NAME]" at bounding box center [1253, 287] width 90 height 17
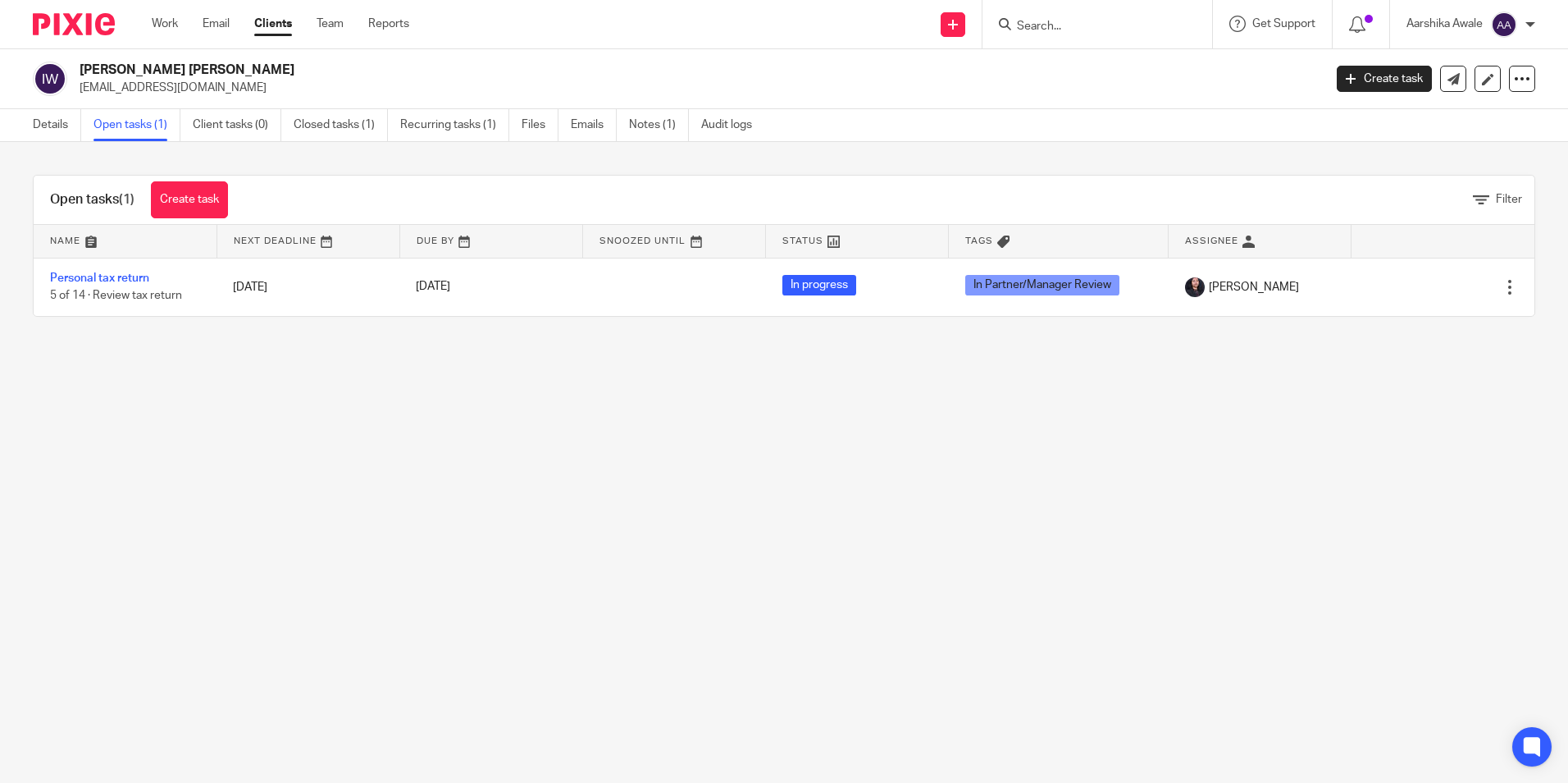
click at [85, 22] on img at bounding box center [73, 24] width 82 height 22
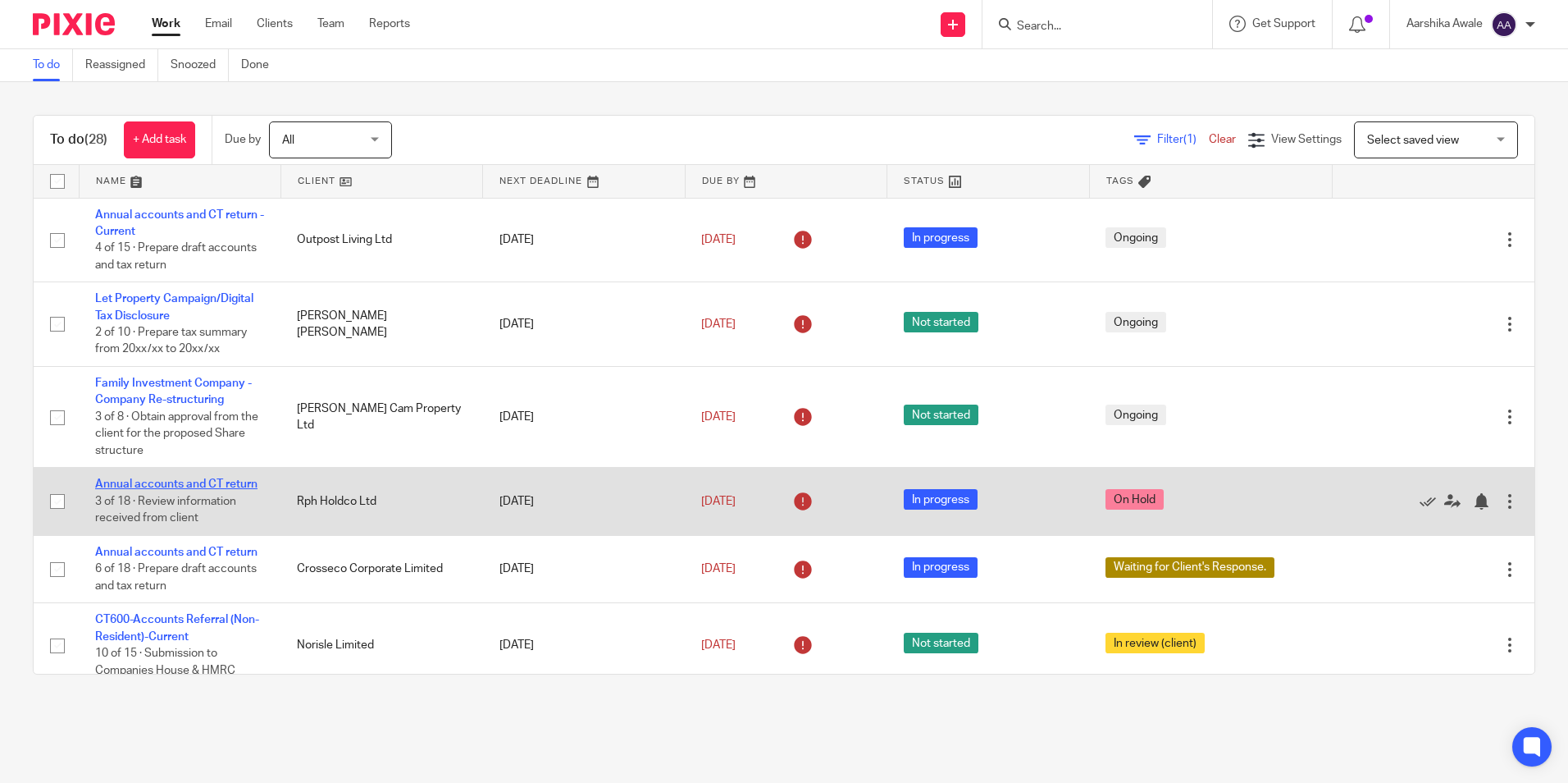
click at [196, 485] on link "Annual accounts and CT return" at bounding box center [176, 484] width 163 height 12
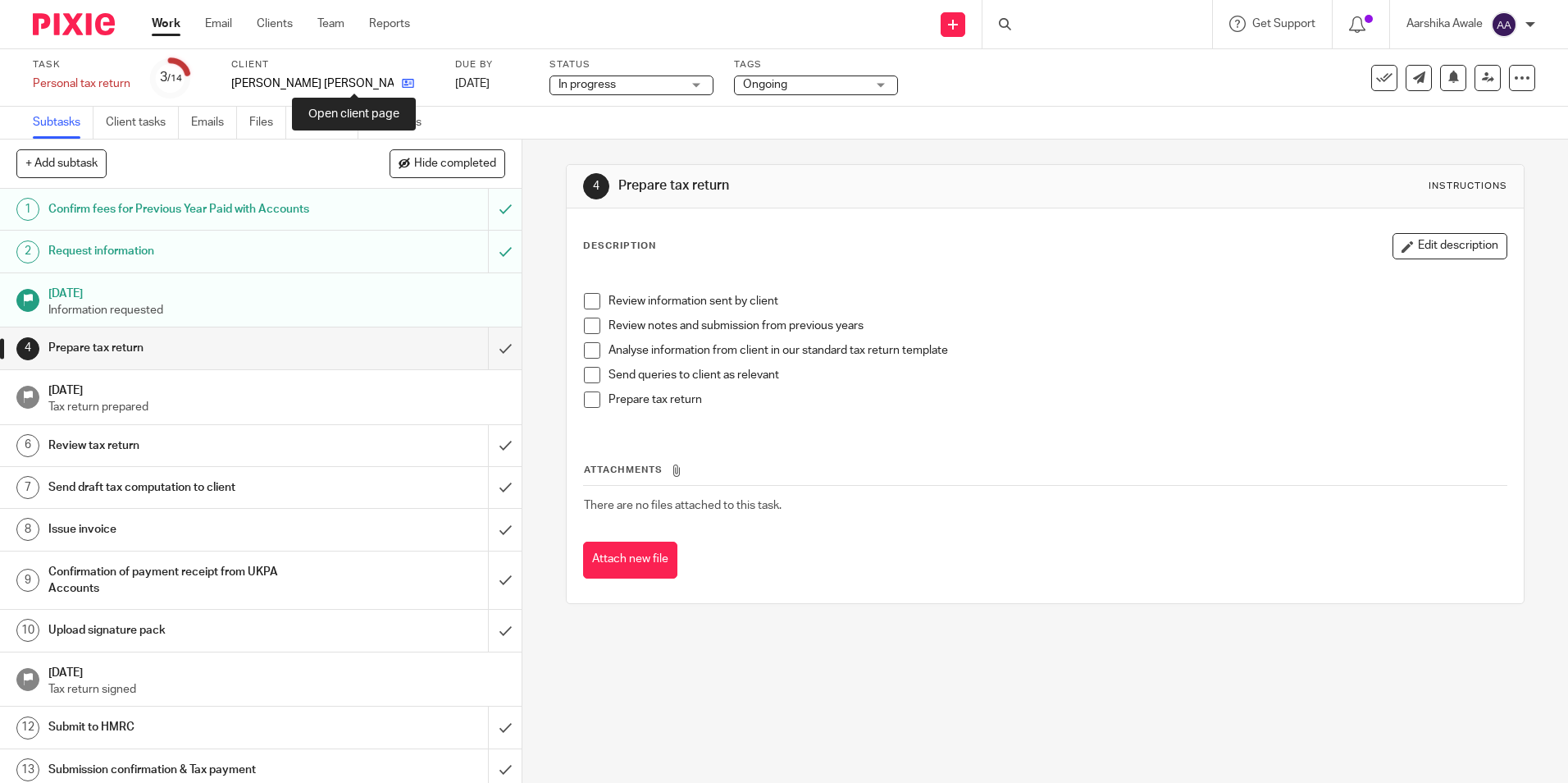
click at [402, 86] on icon at bounding box center [408, 83] width 12 height 12
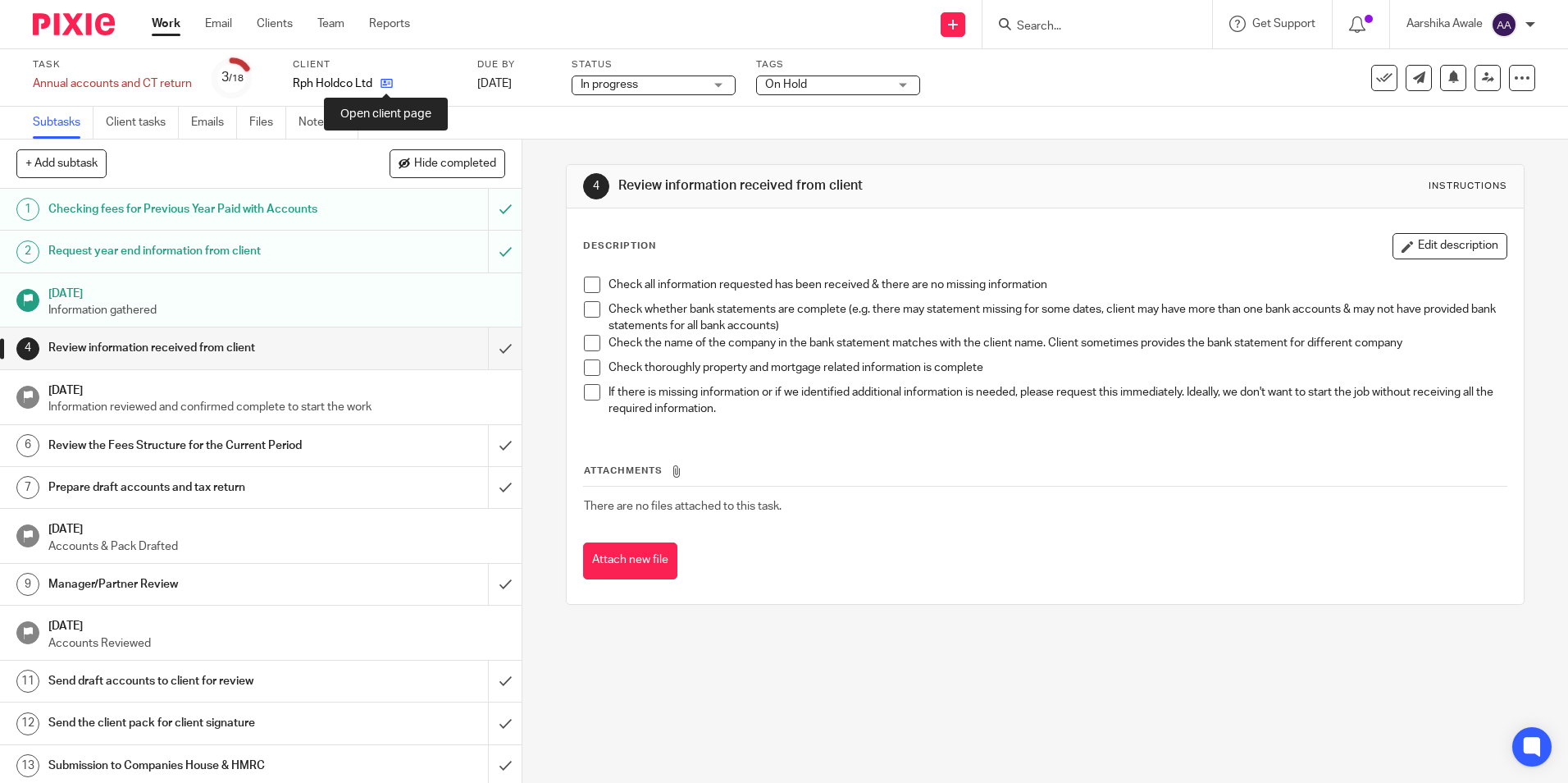
click at [382, 84] on icon at bounding box center [387, 83] width 12 height 12
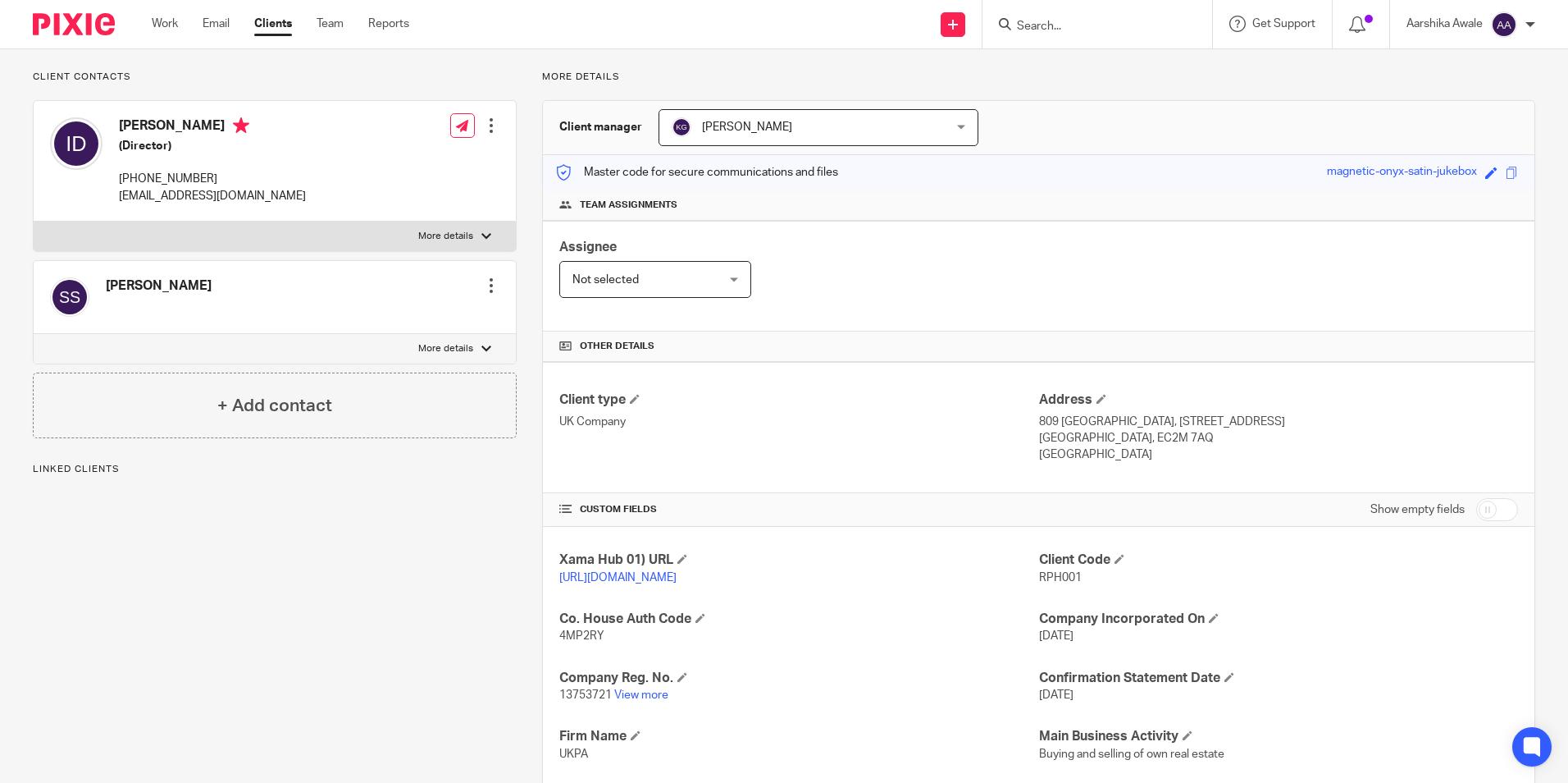
scroll to position [164, 0]
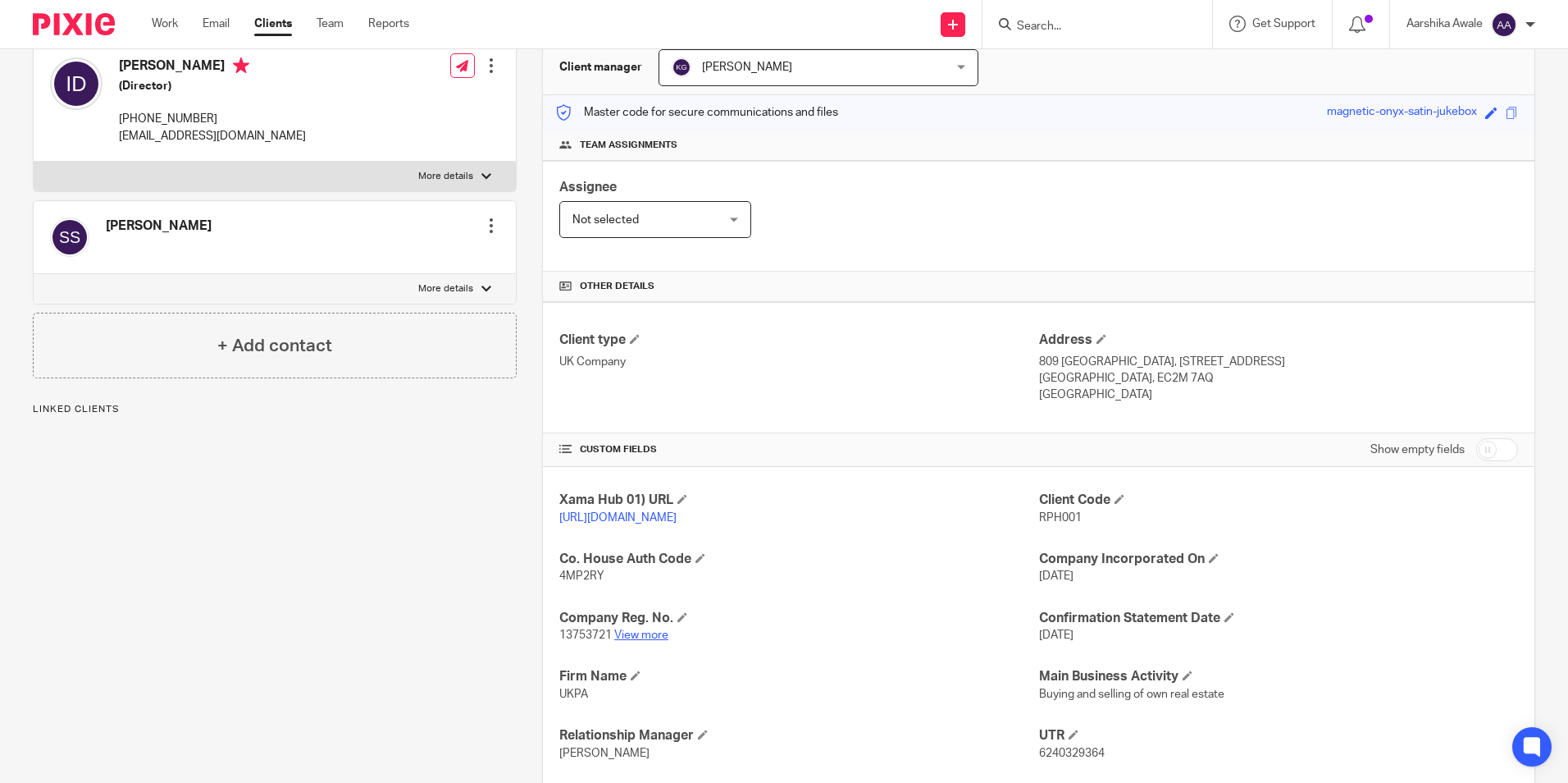
click at [623, 641] on link "View more" at bounding box center [641, 635] width 54 height 12
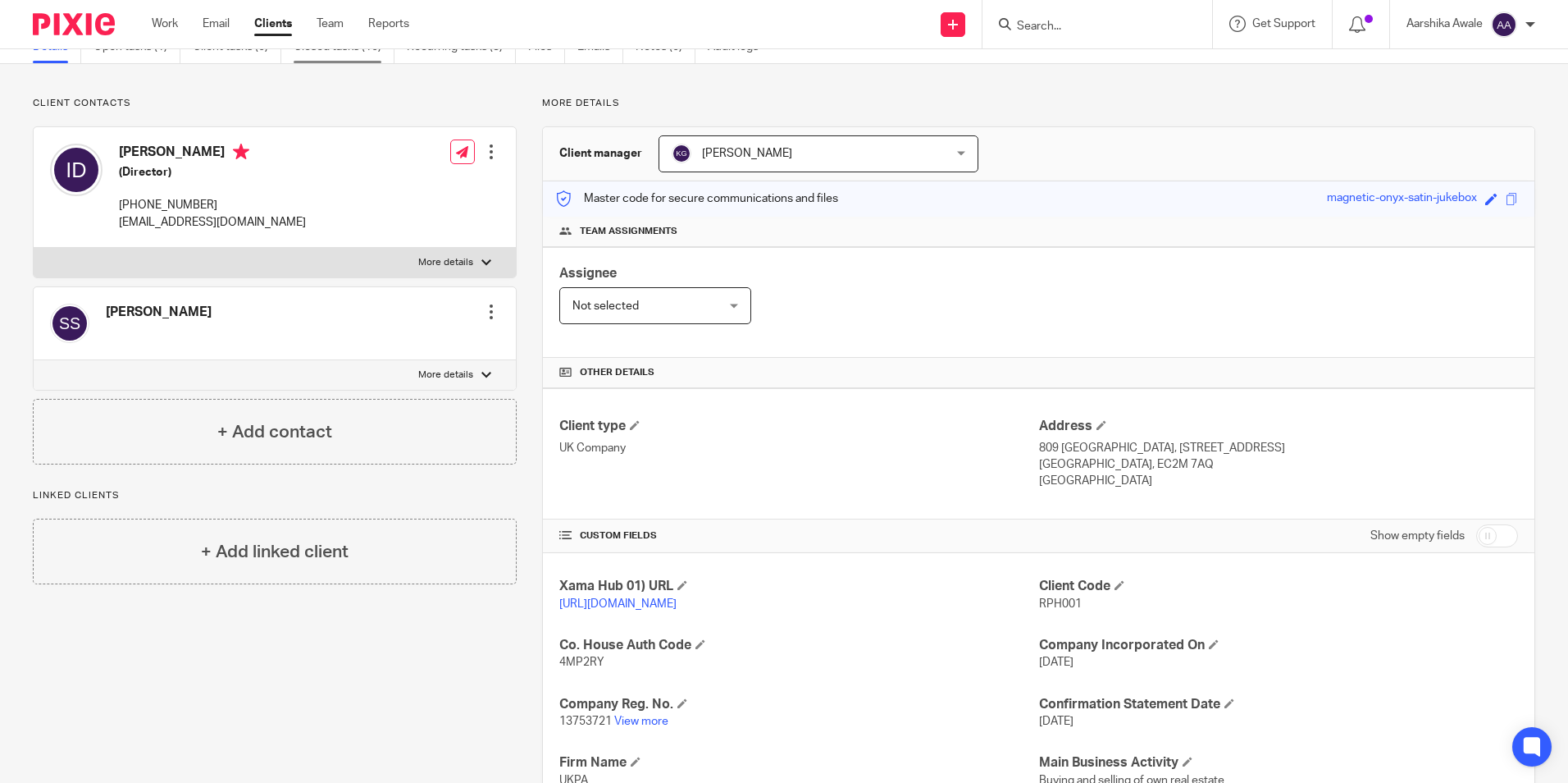
scroll to position [0, 0]
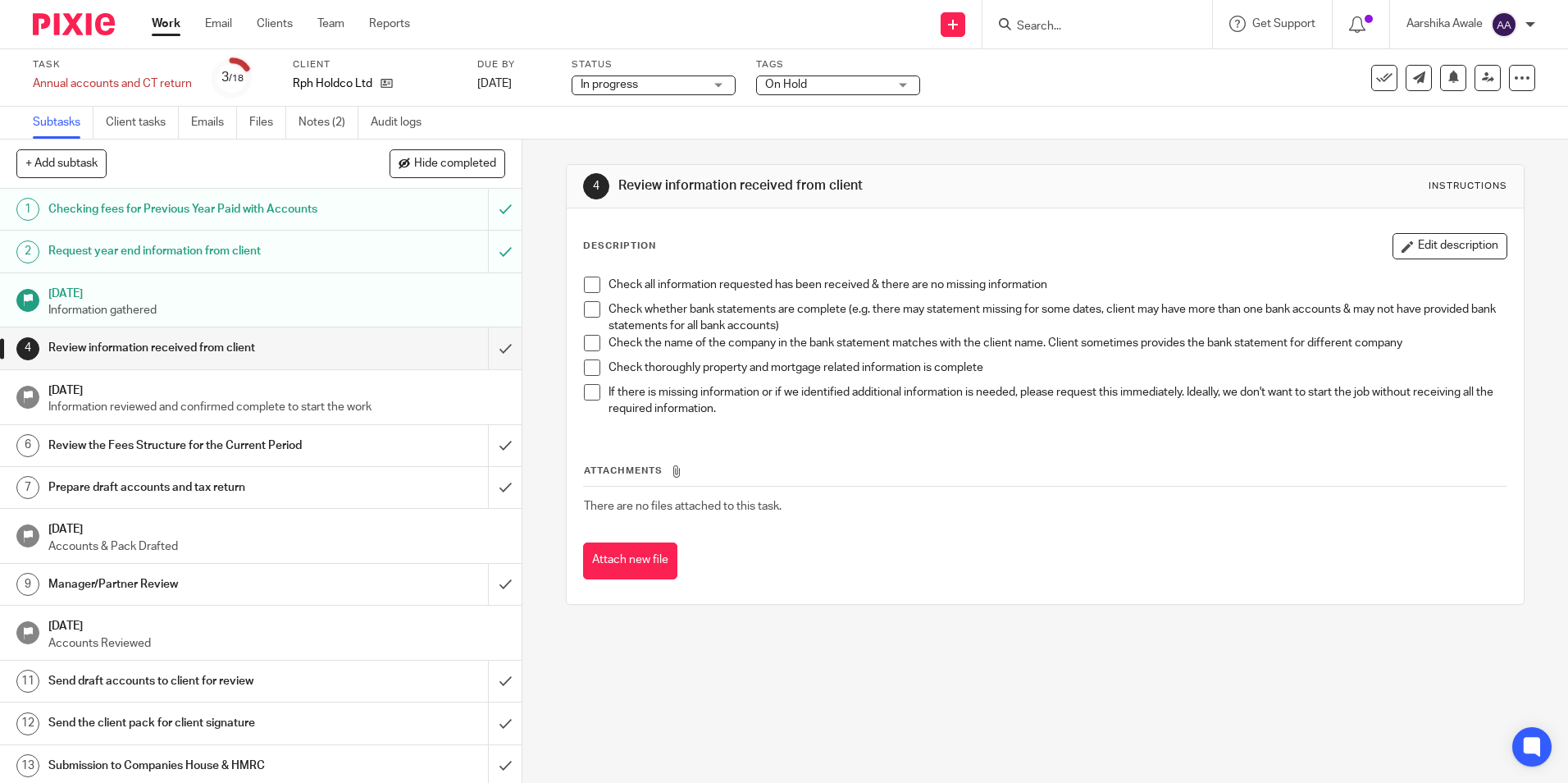
click at [93, 32] on img at bounding box center [73, 24] width 82 height 22
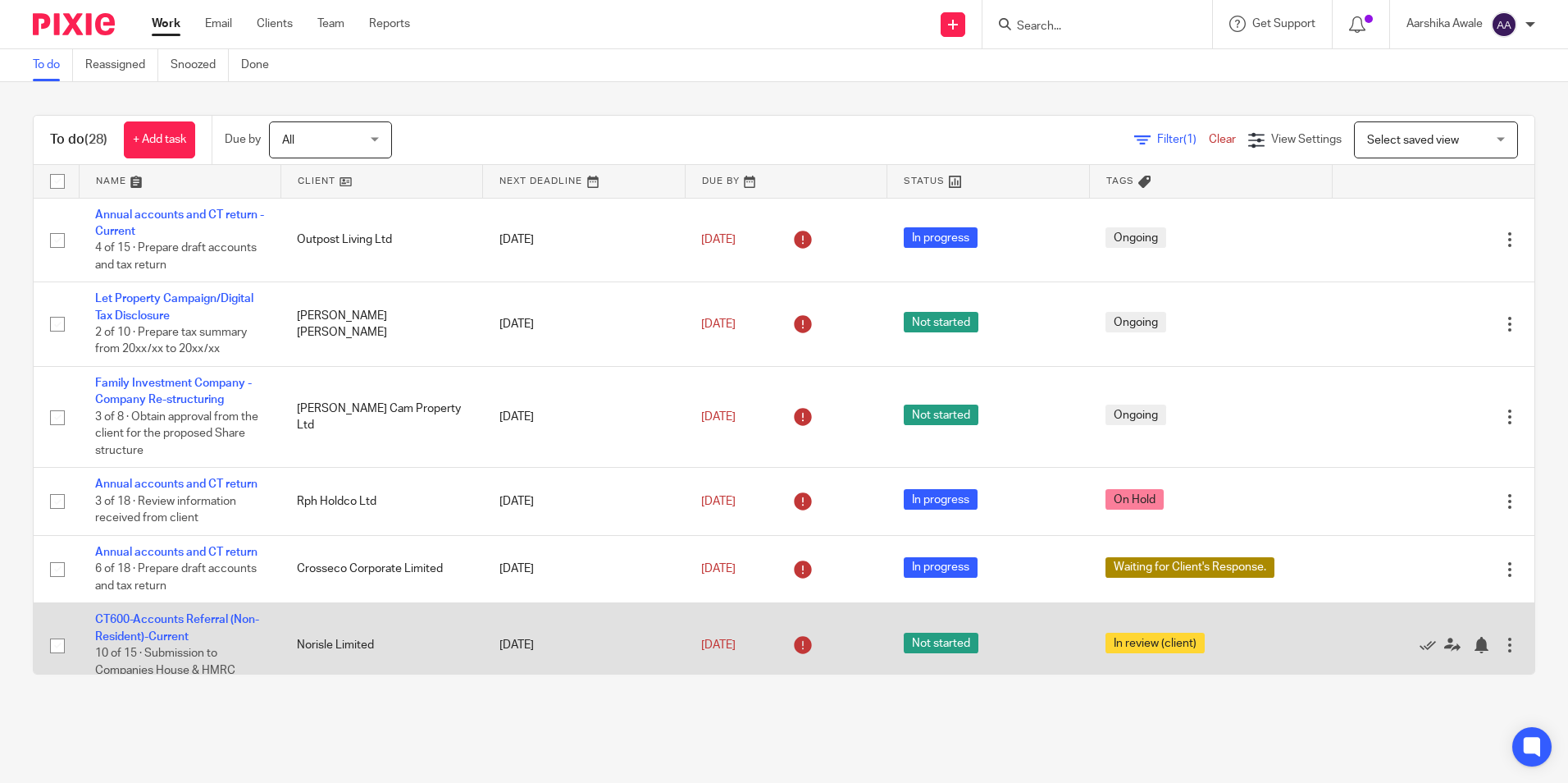
scroll to position [164, 0]
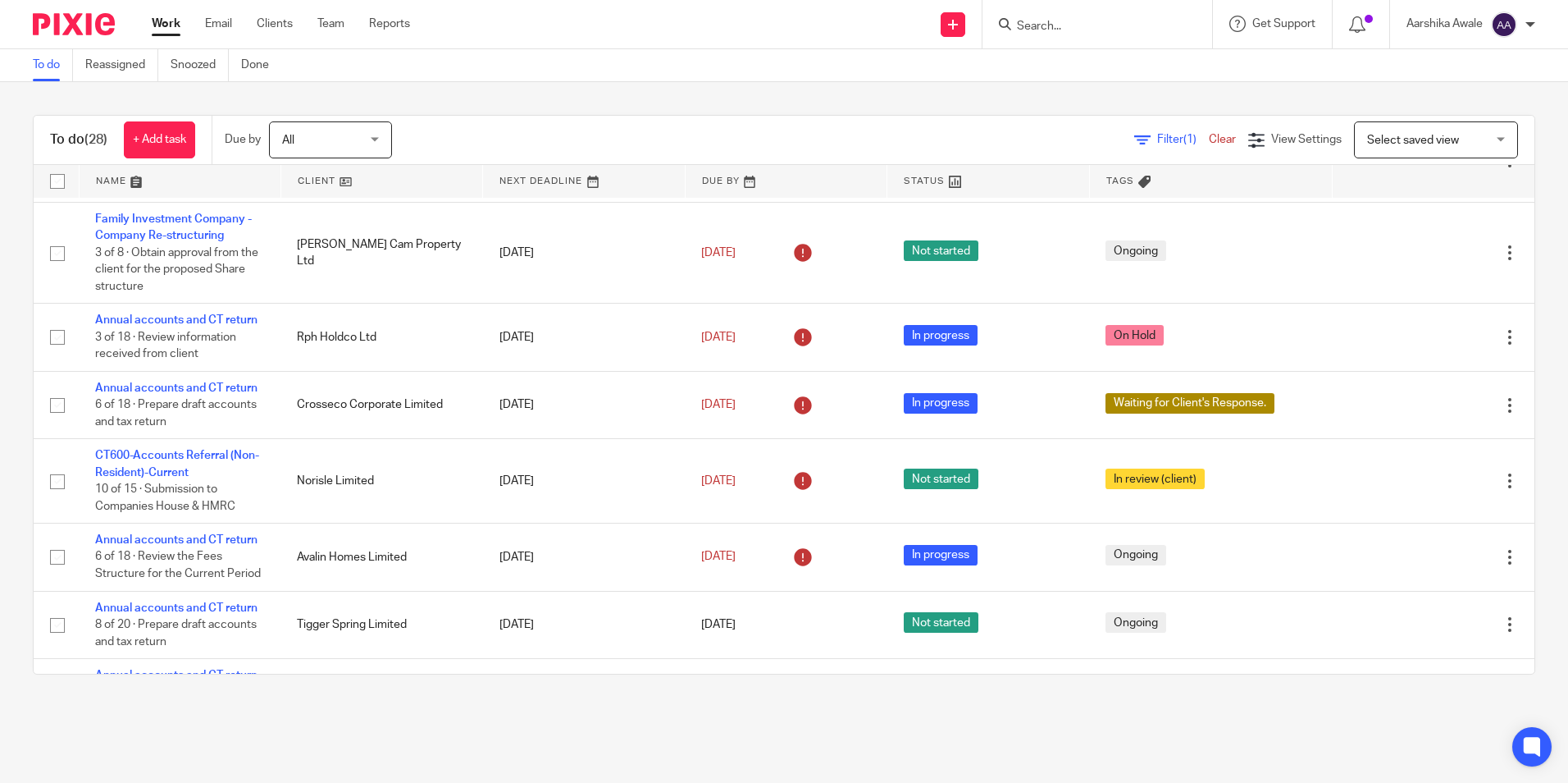
click at [1059, 45] on div at bounding box center [1097, 24] width 230 height 48
click at [1066, 32] on input "Search" at bounding box center [1090, 27] width 148 height 15
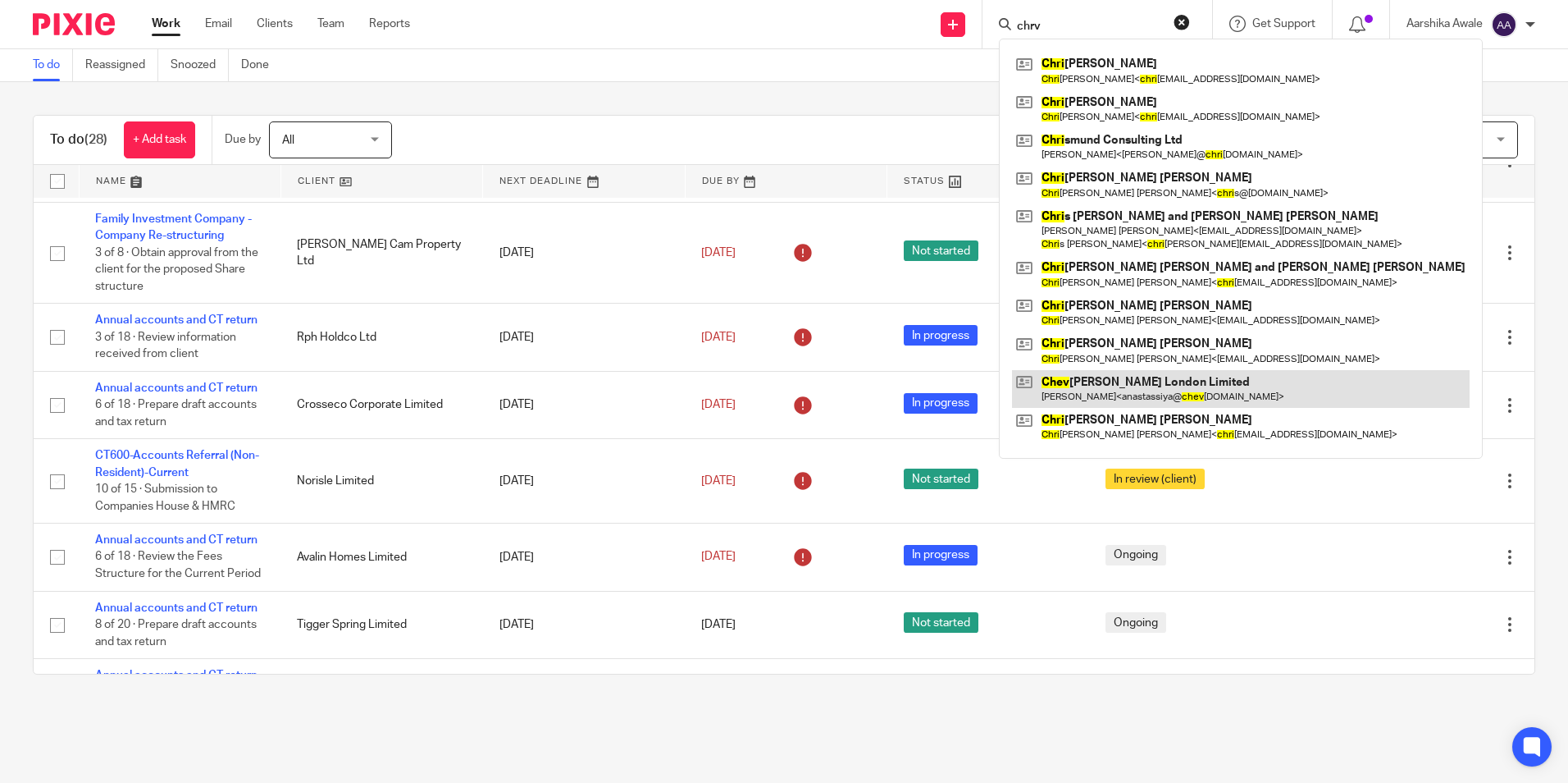
type input "chrv"
click at [1115, 392] on link at bounding box center [1241, 389] width 458 height 37
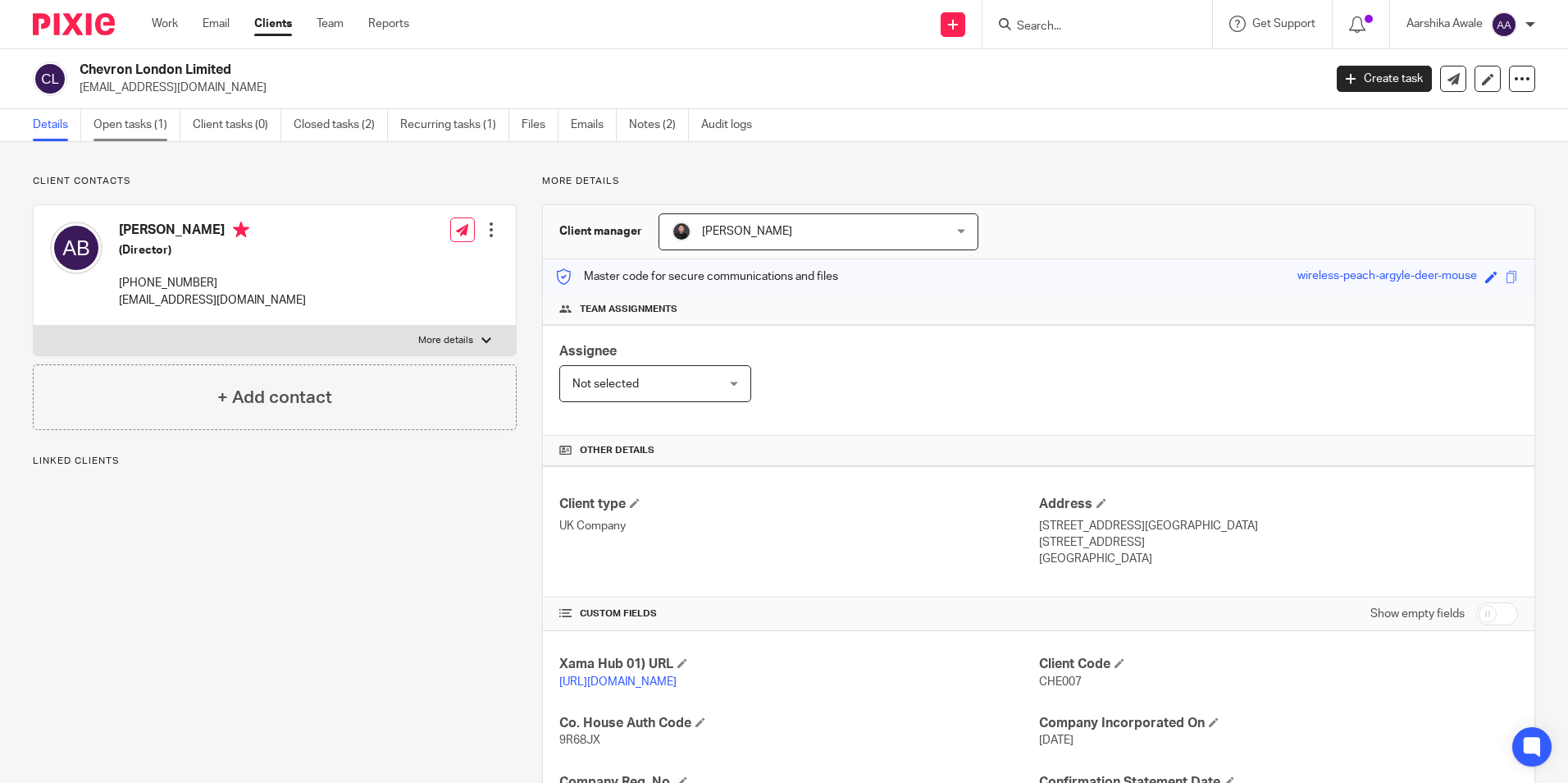
click at [112, 124] on link "Open tasks (1)" at bounding box center [137, 125] width 87 height 32
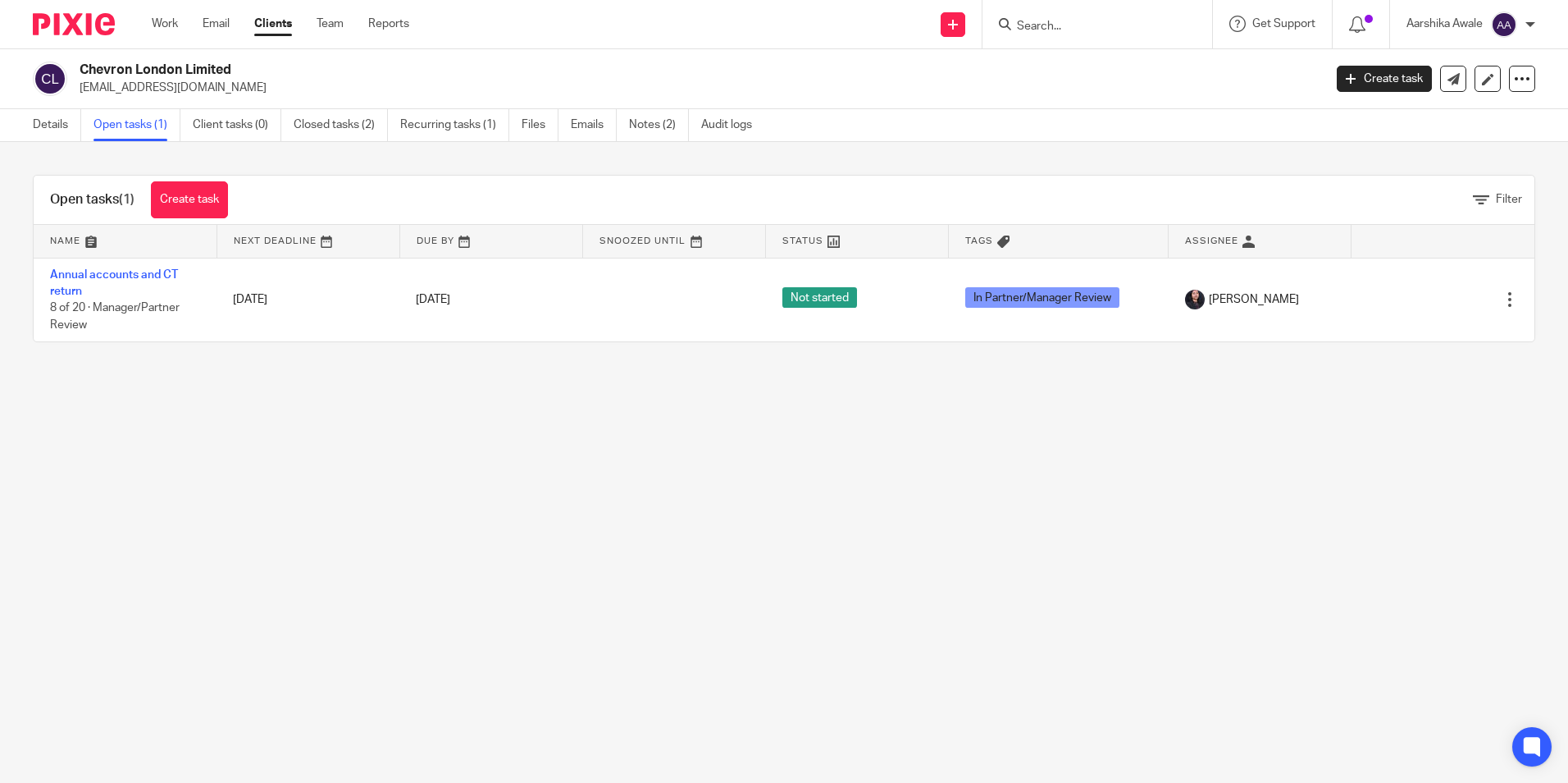
click at [81, 36] on div at bounding box center [67, 24] width 135 height 48
click at [97, 19] on img at bounding box center [73, 24] width 82 height 22
